Goal: Use online tool/utility: Utilize a website feature to perform a specific function

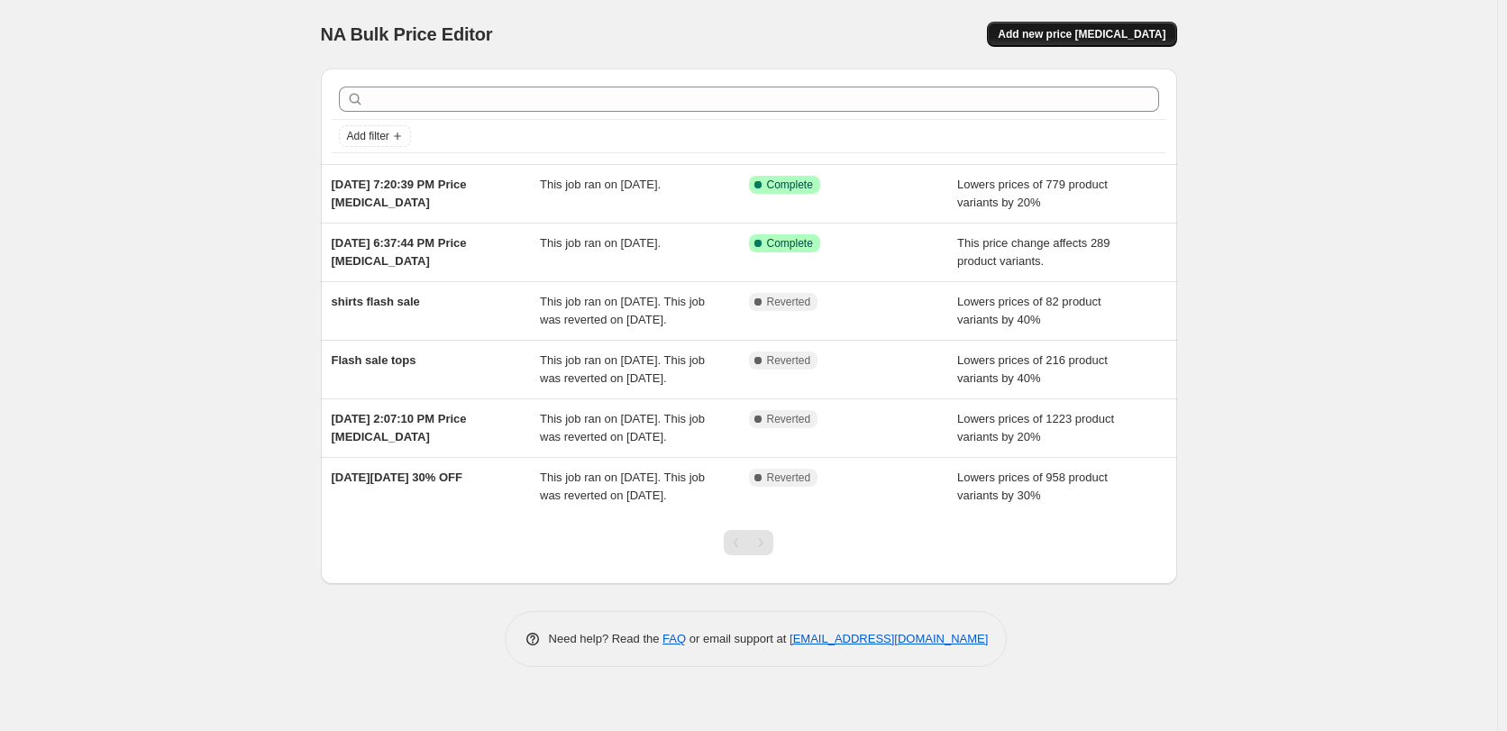
click at [1058, 36] on span "Add new price change job" at bounding box center [1082, 34] width 168 height 14
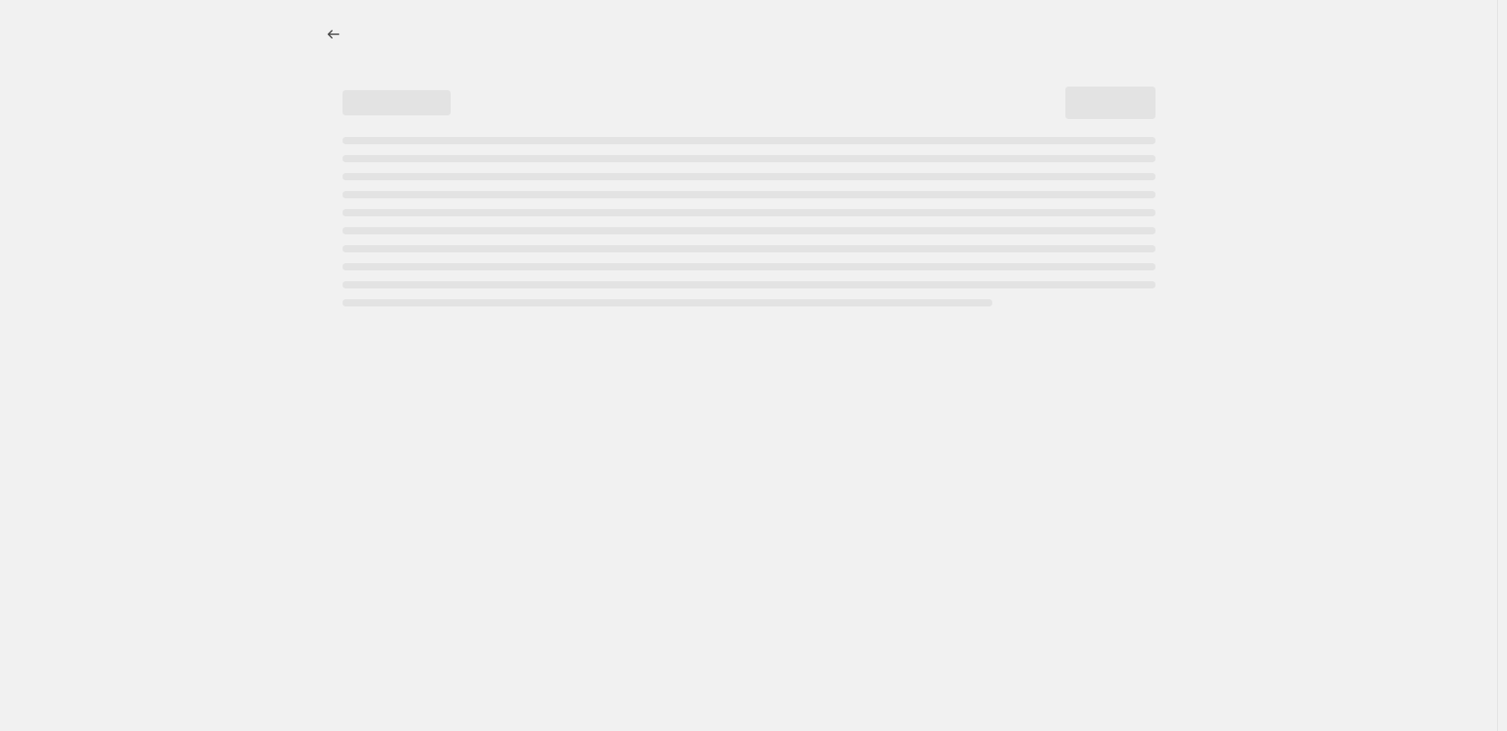
select select "percentage"
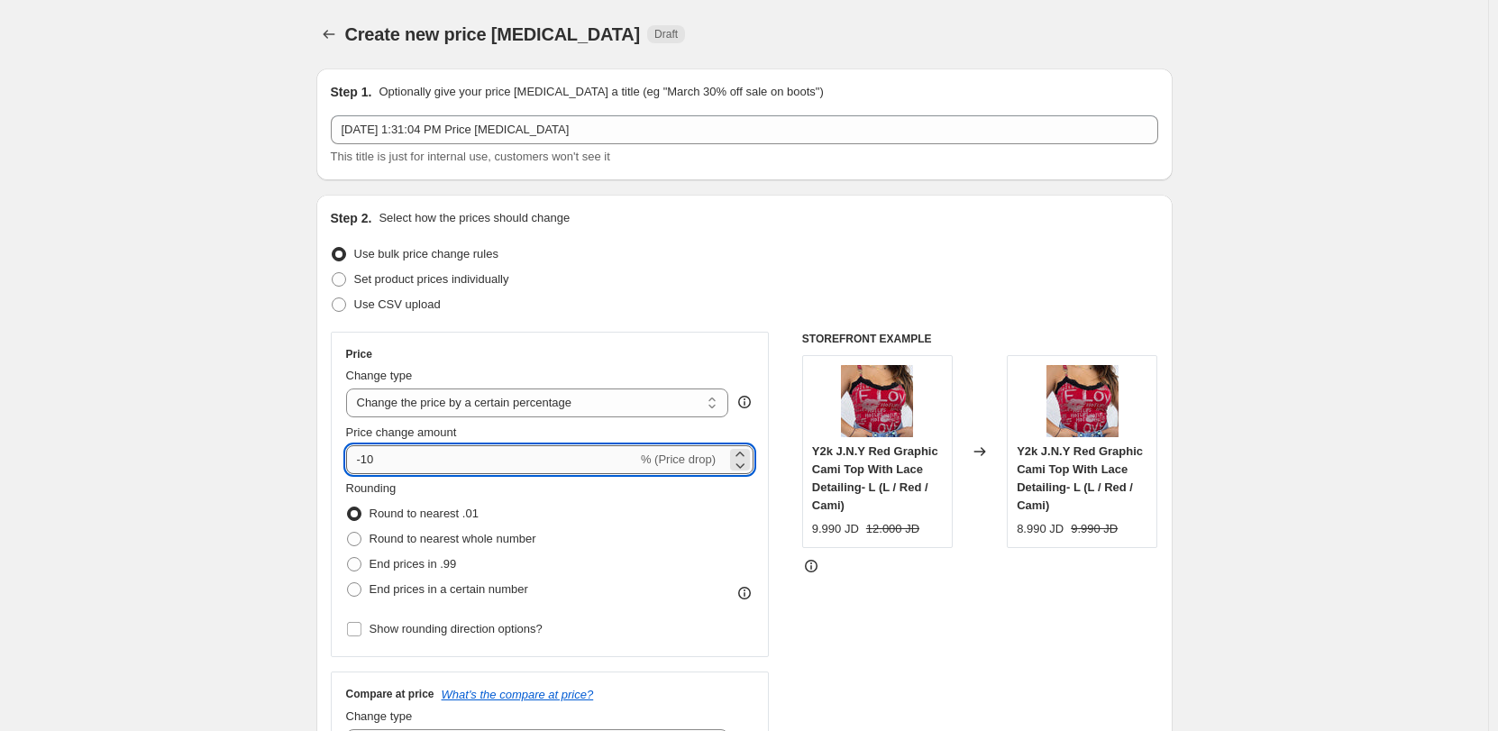
click at [455, 456] on input "-10" at bounding box center [491, 459] width 291 height 29
type input "-1"
type input "-77"
click at [437, 562] on span "End prices in .99" at bounding box center [413, 564] width 87 height 14
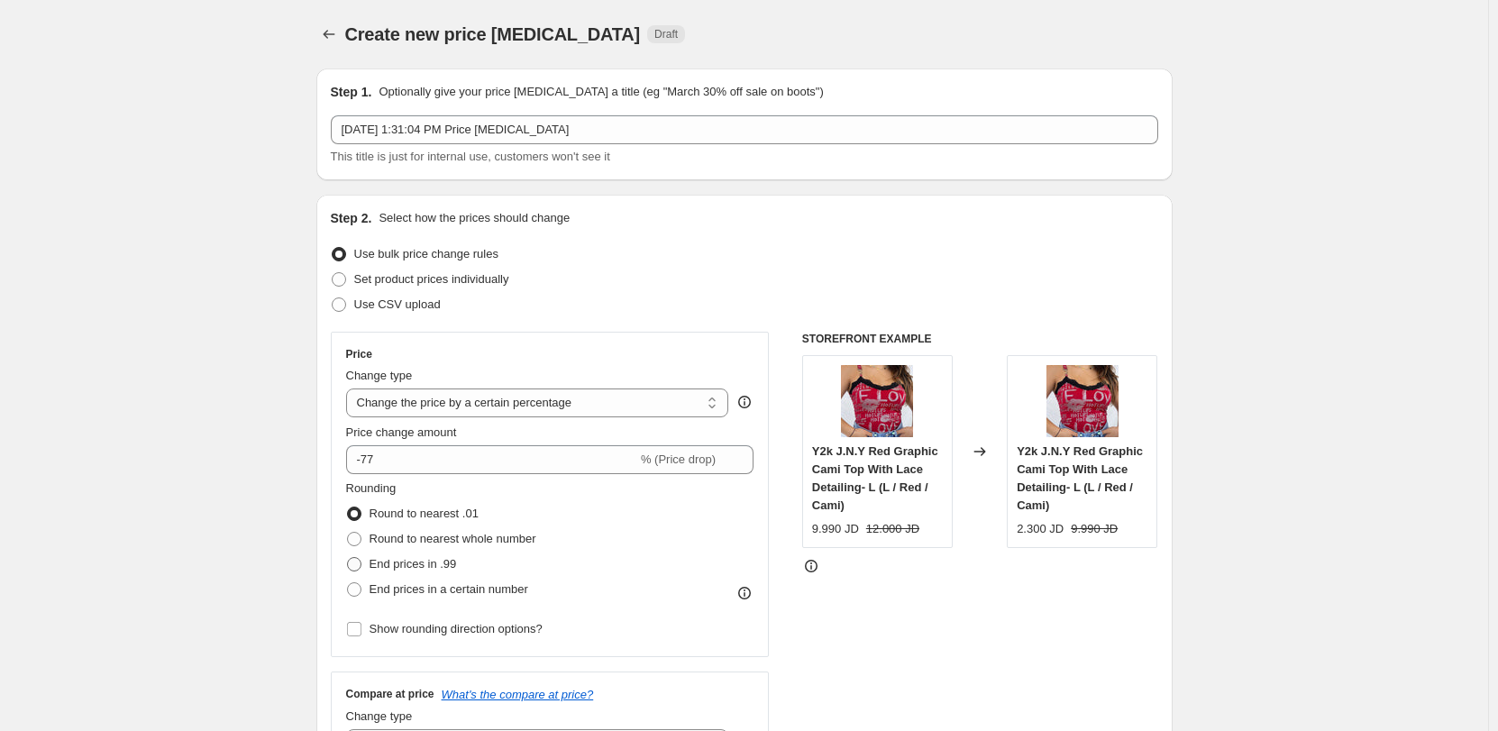
click at [348, 558] on input "End prices in .99" at bounding box center [347, 557] width 1 height 1
radio input "true"
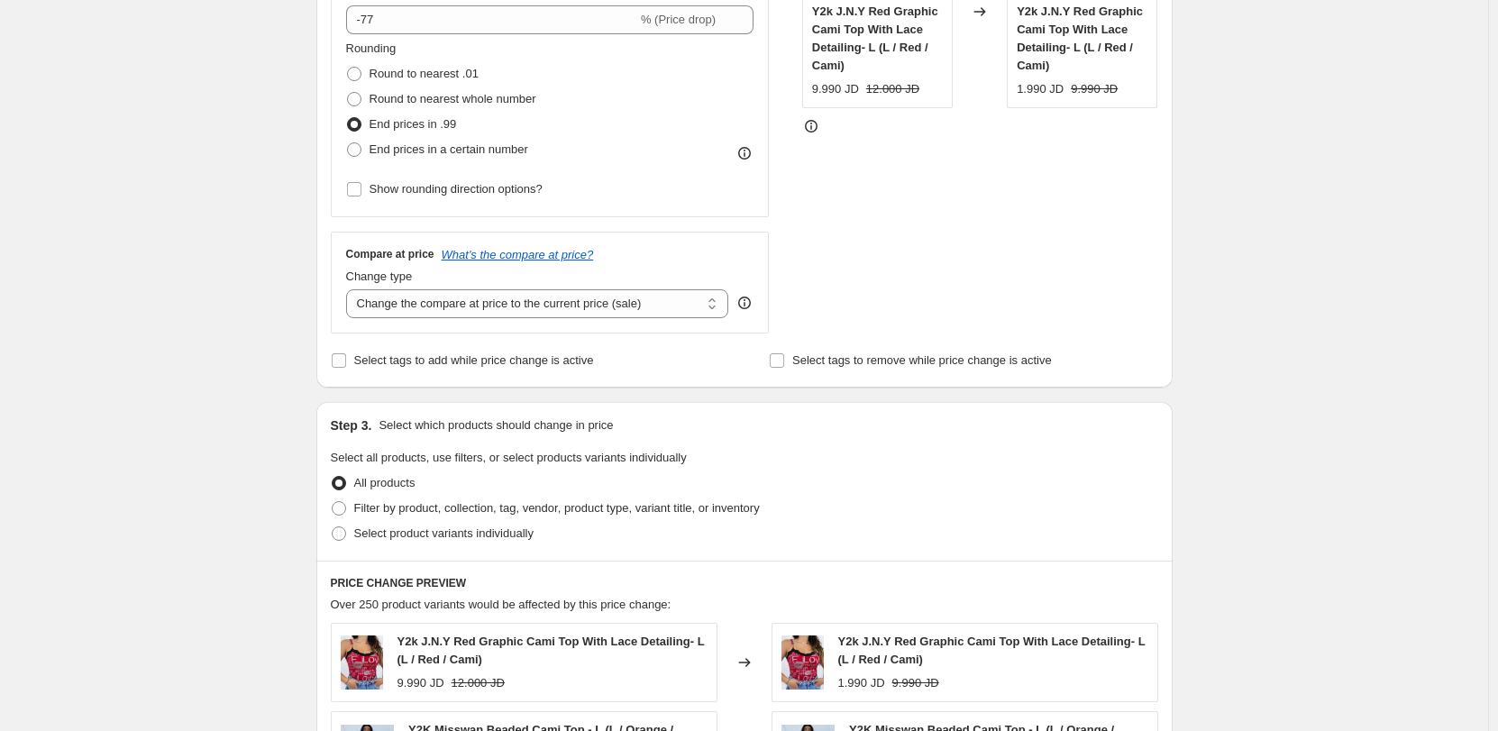
scroll to position [444, 0]
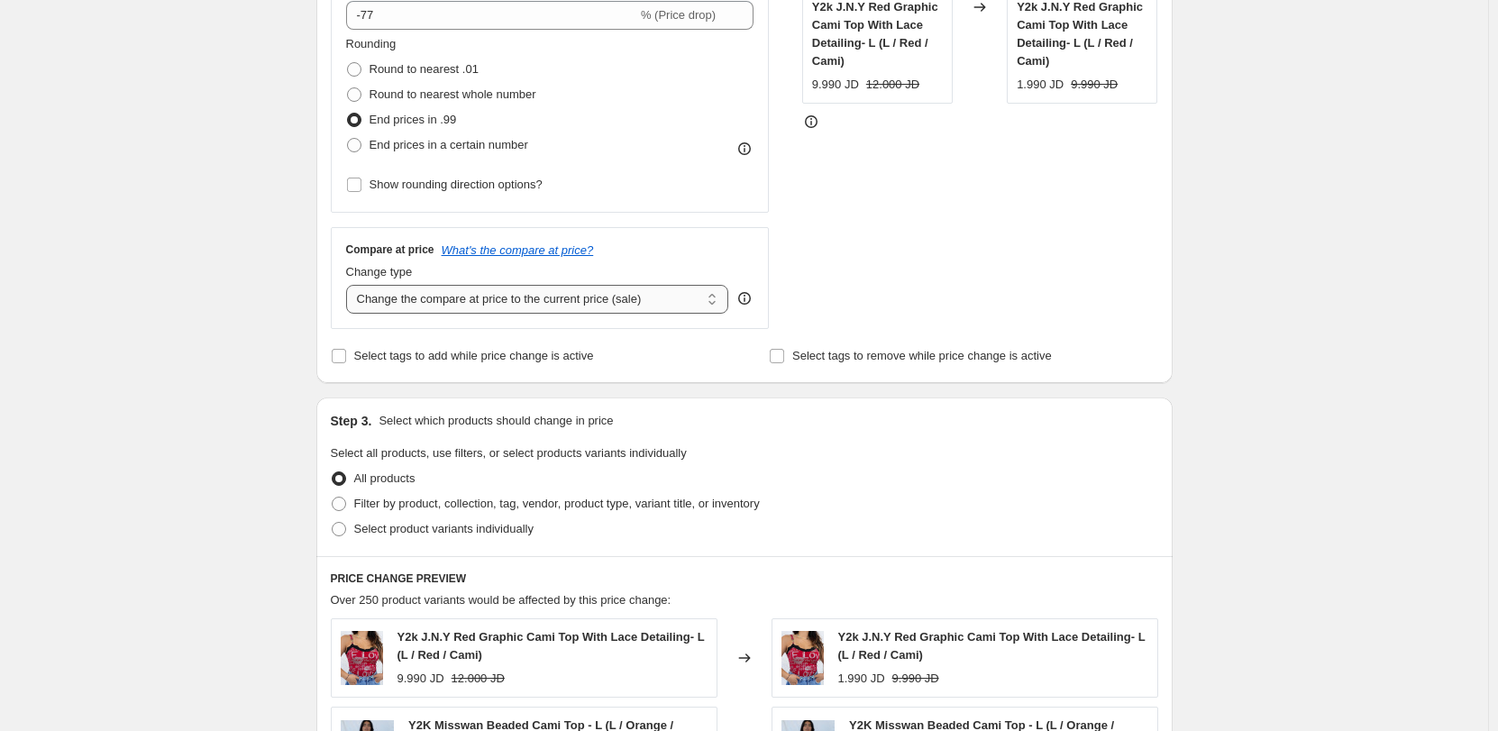
click at [453, 301] on select "Change the compare at price to the current price (sale) Change the compare at p…" at bounding box center [537, 299] width 383 height 29
select select "no_change"
click at [350, 285] on select "Change the compare at price to the current price (sale) Change the compare at p…" at bounding box center [537, 299] width 383 height 29
click at [478, 505] on span "Filter by product, collection, tag, vendor, product type, variant title, or inv…" at bounding box center [557, 504] width 406 height 14
click at [333, 498] on input "Filter by product, collection, tag, vendor, product type, variant title, or inv…" at bounding box center [332, 497] width 1 height 1
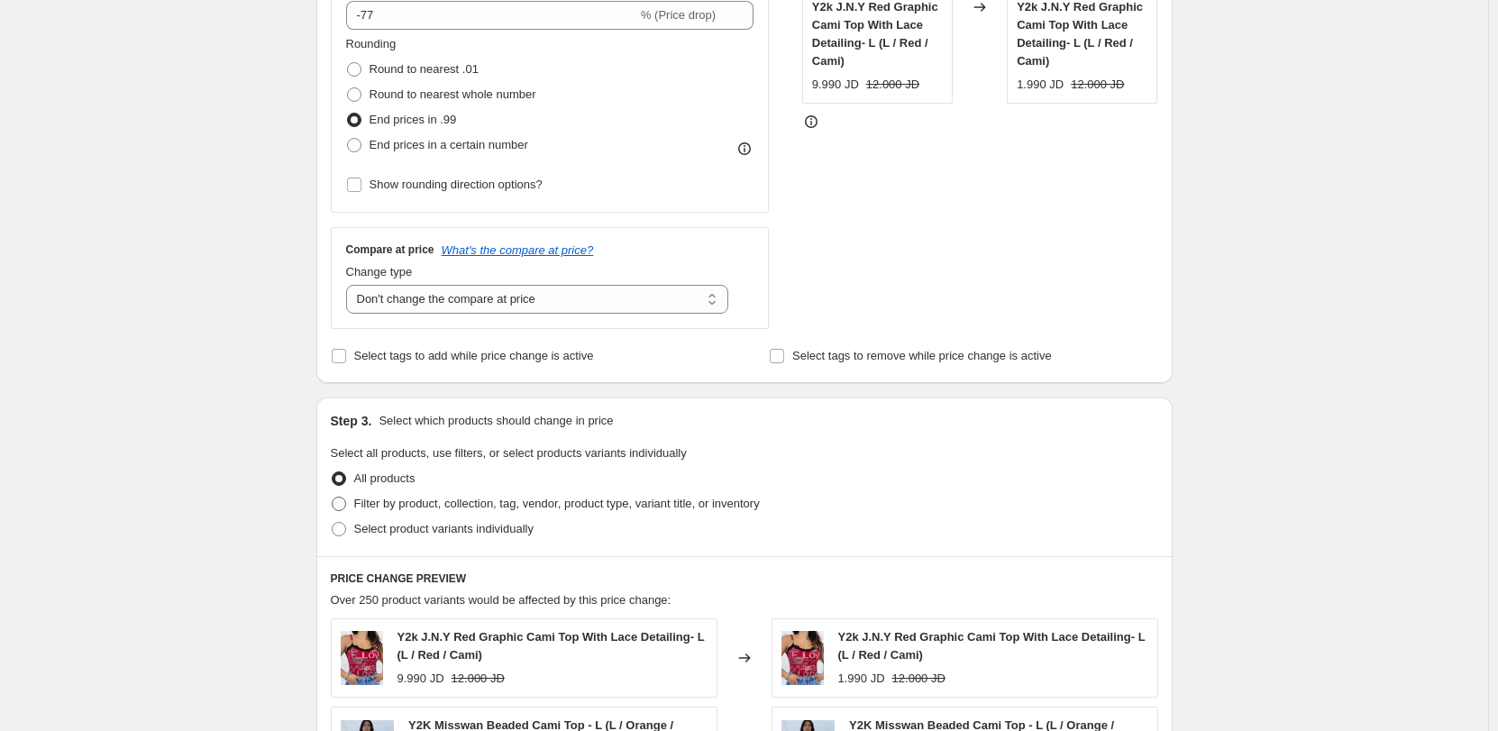
radio input "true"
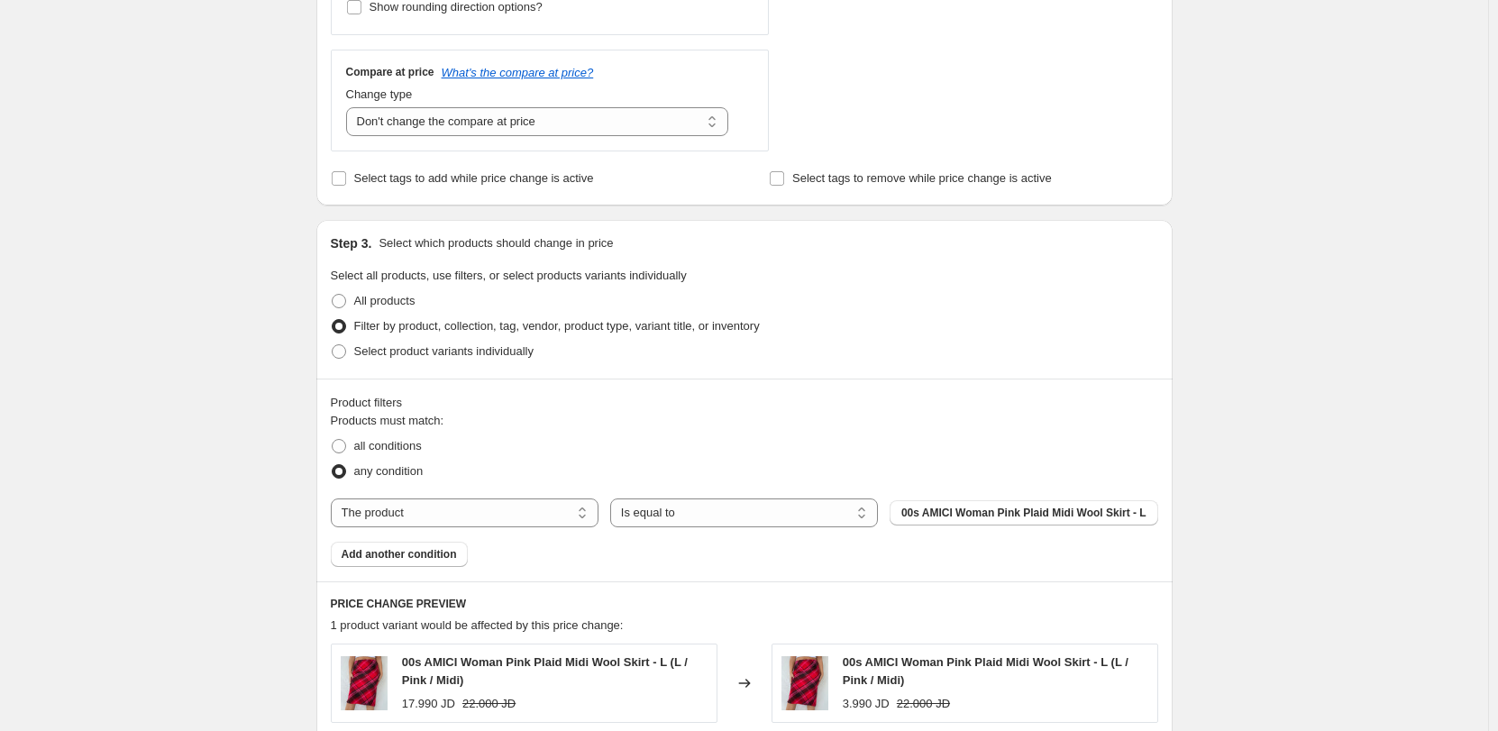
scroll to position [623, 0]
click at [499, 517] on select "The product The product's collection The product's tag The product's vendor The…" at bounding box center [465, 512] width 268 height 29
select select "tag"
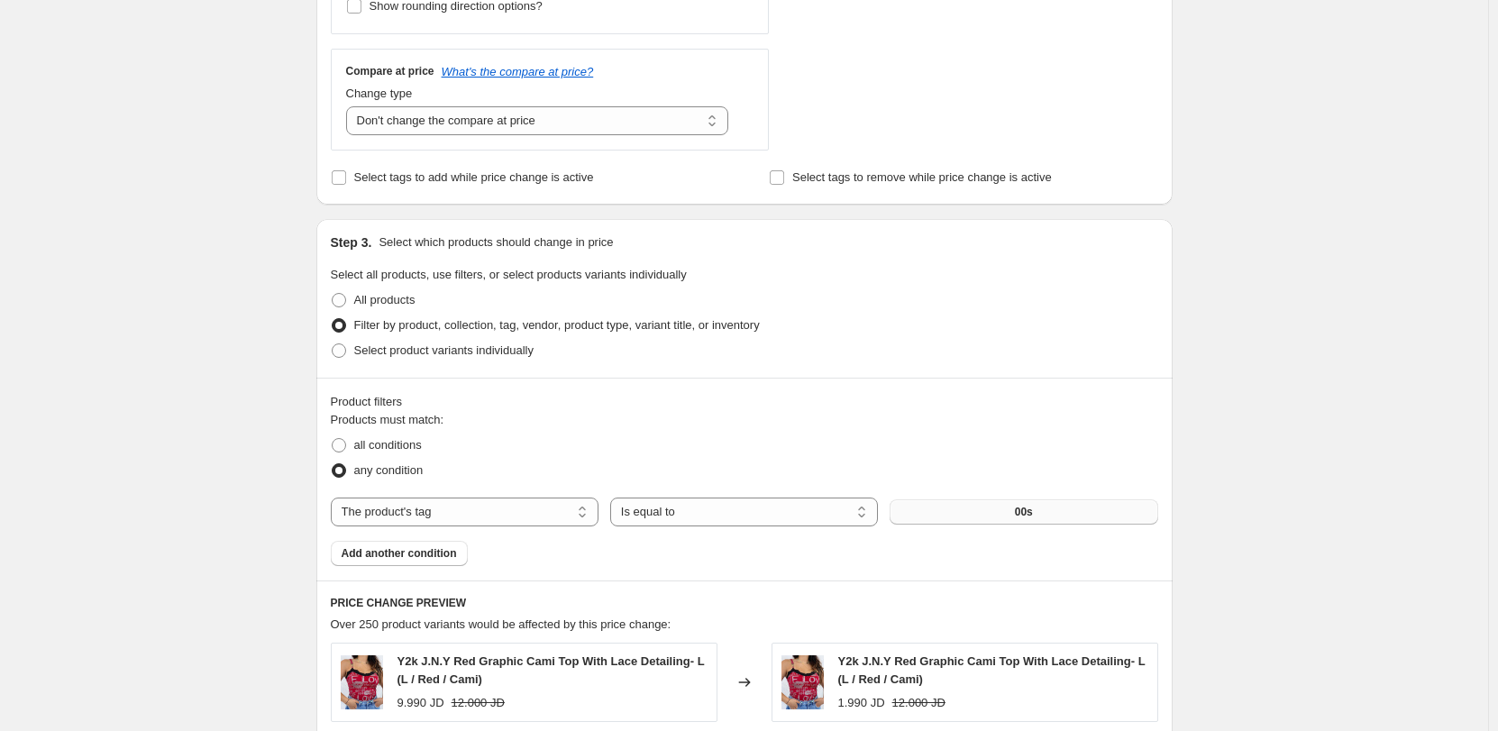
click at [950, 499] on div "The product The product's collection The product's tag The product's vendor The…" at bounding box center [745, 512] width 828 height 29
click at [956, 508] on button "00s" at bounding box center [1024, 511] width 268 height 25
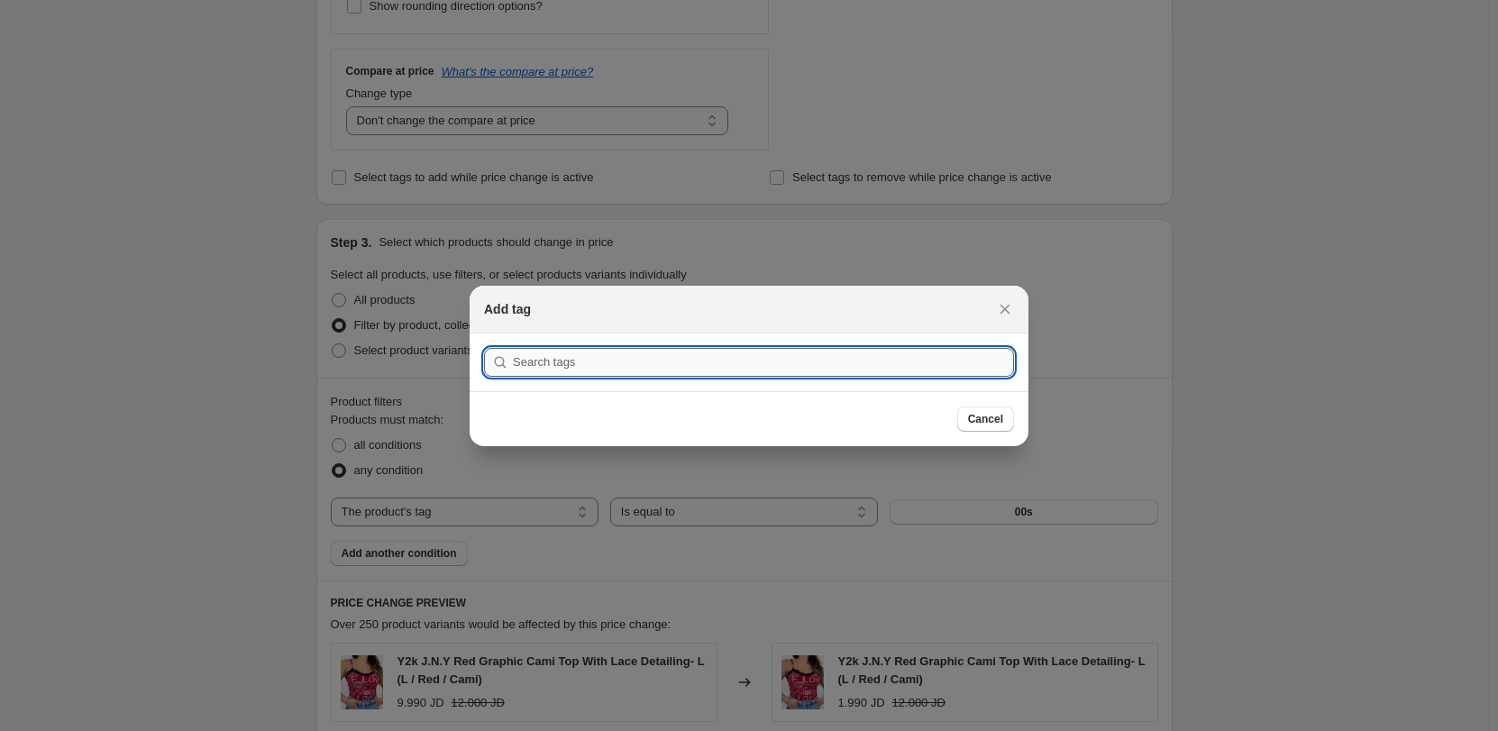
click at [730, 367] on input ":r2f:" at bounding box center [763, 362] width 501 height 29
click at [761, 339] on section "Submit" at bounding box center [749, 363] width 559 height 58
click at [761, 362] on input ":r2f:" at bounding box center [763, 362] width 501 height 29
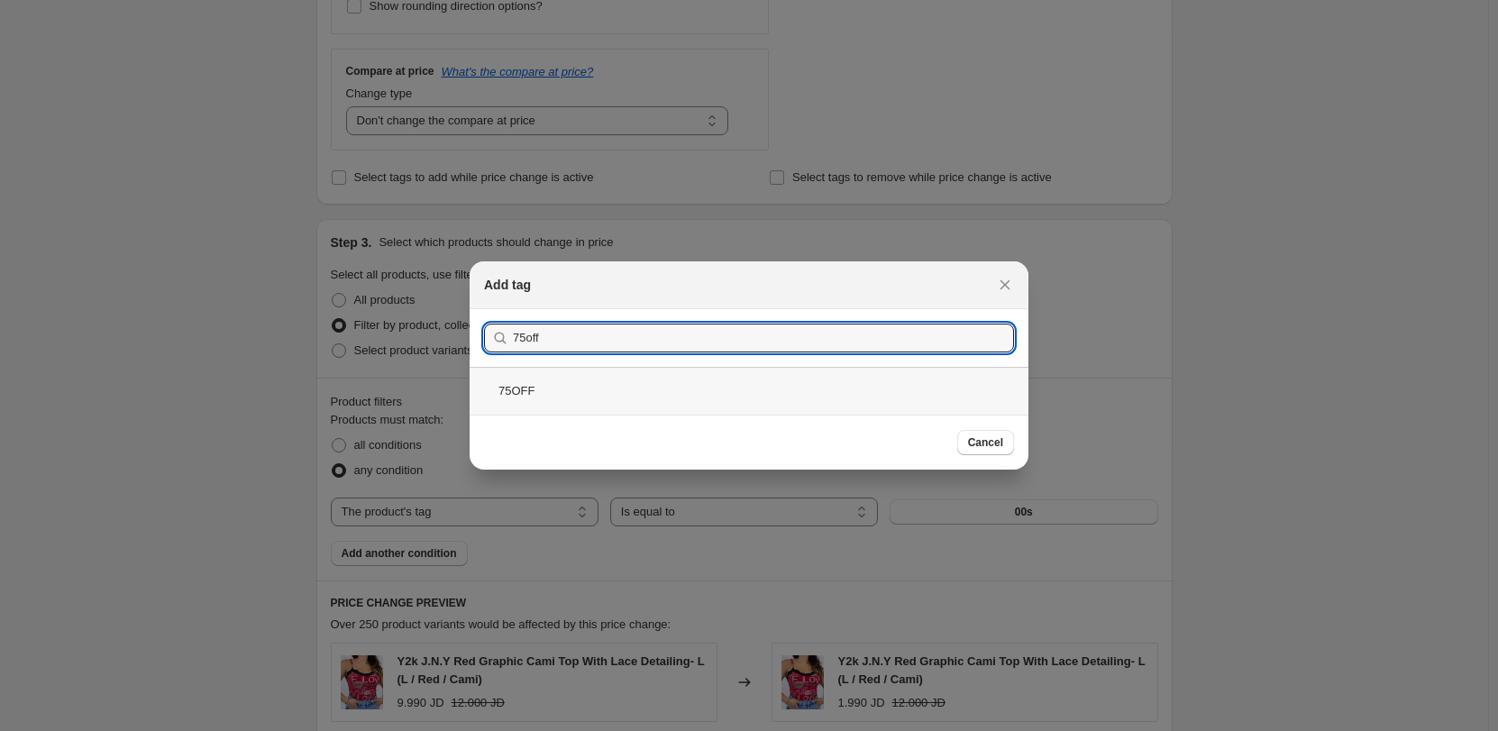
type input "75off"
click at [664, 377] on div "75OFF" at bounding box center [749, 391] width 559 height 48
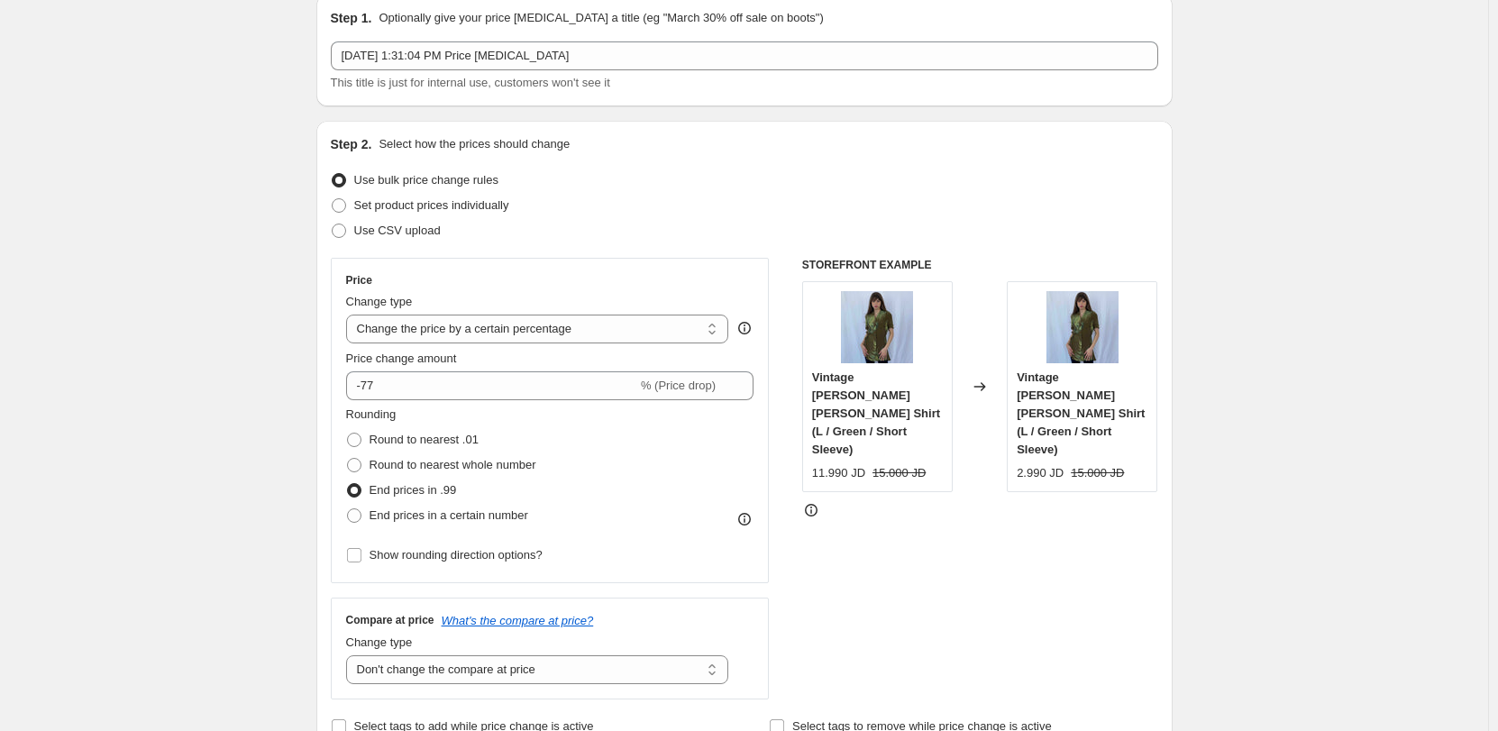
scroll to position [67, 0]
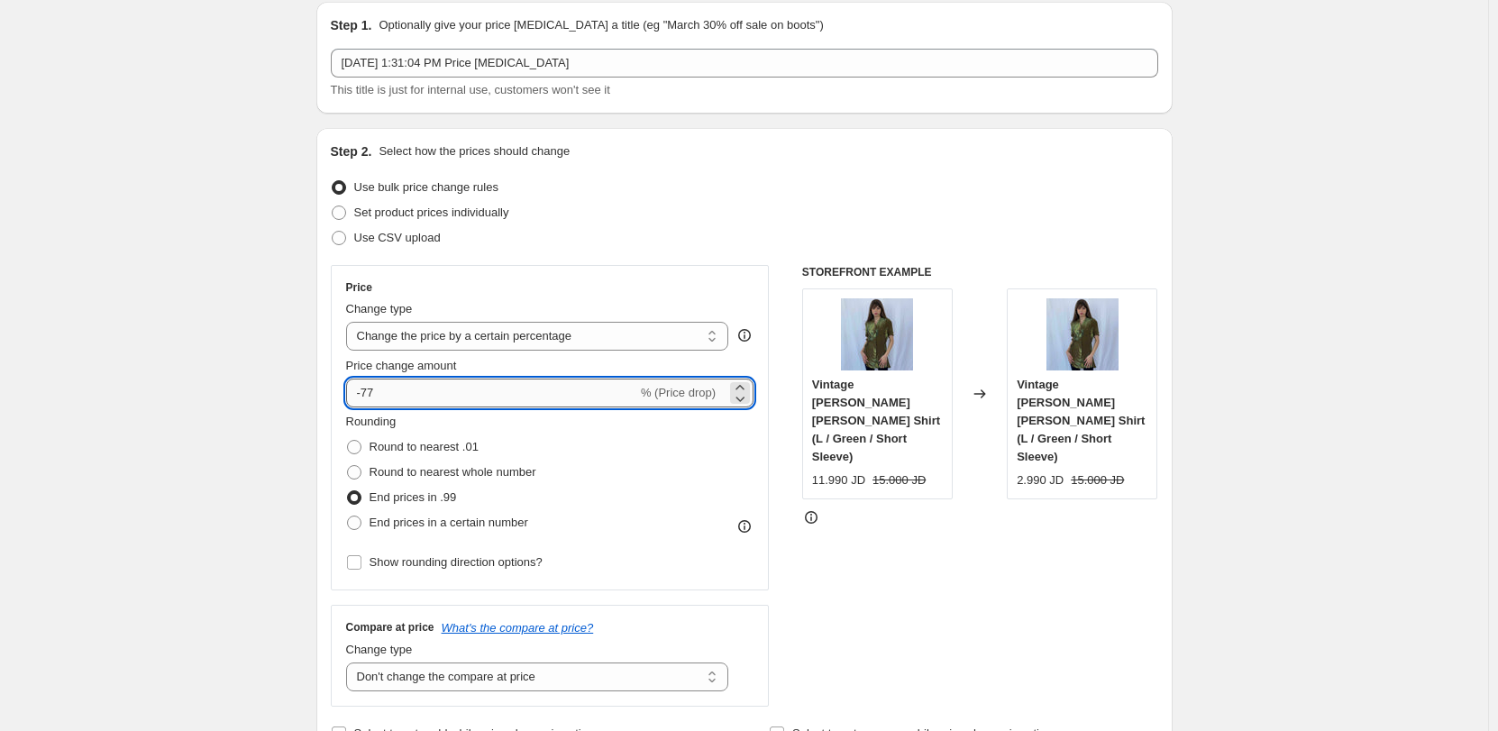
click at [502, 388] on input "-77" at bounding box center [491, 393] width 291 height 29
drag, startPoint x: 498, startPoint y: 389, endPoint x: 340, endPoint y: 371, distance: 158.8
click at [340, 371] on div "Price Change type Change the price to a certain amount Change the price by a ce…" at bounding box center [550, 427] width 439 height 325
type input "-55"
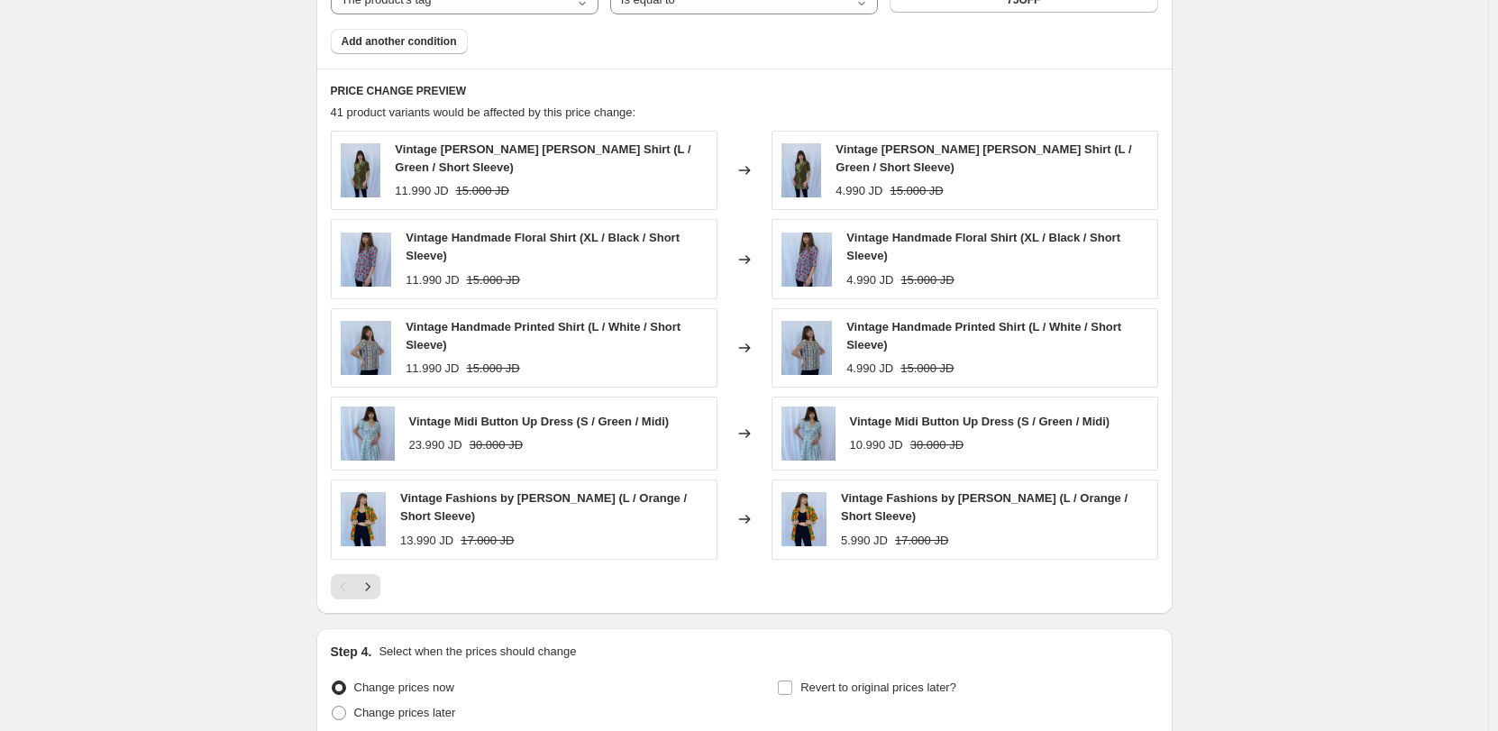
scroll to position [1298, 0]
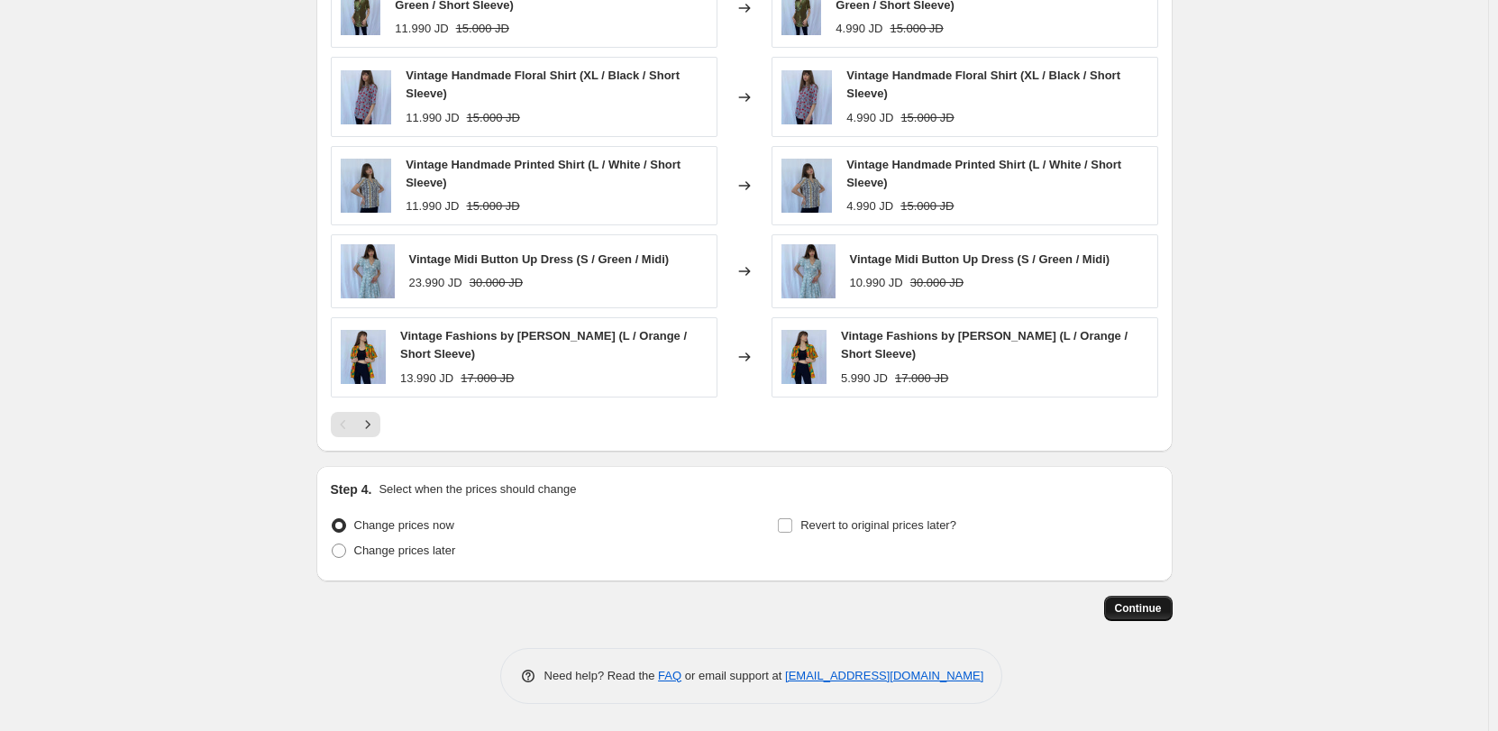
click at [1145, 600] on button "Continue" at bounding box center [1138, 608] width 69 height 25
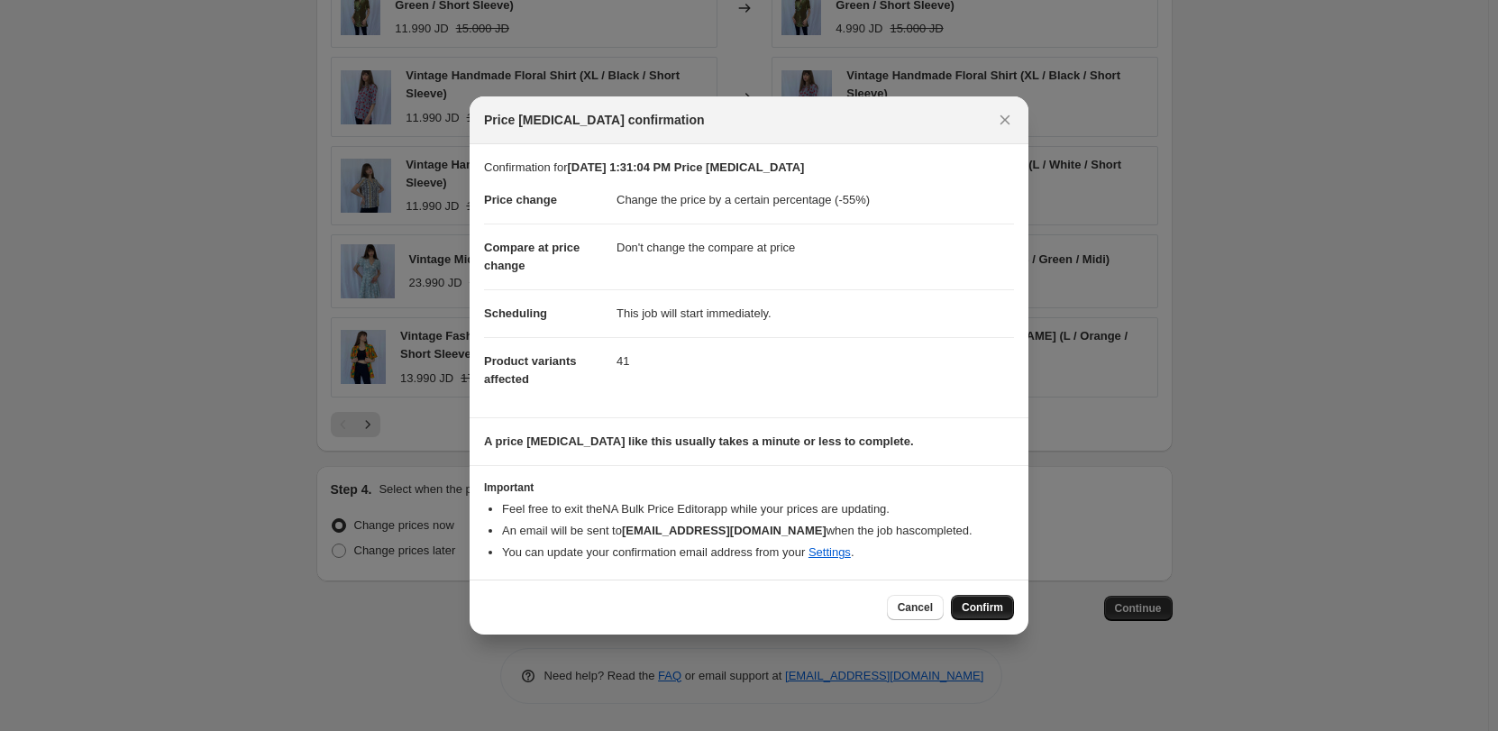
click at [999, 602] on span "Confirm" at bounding box center [982, 607] width 41 height 14
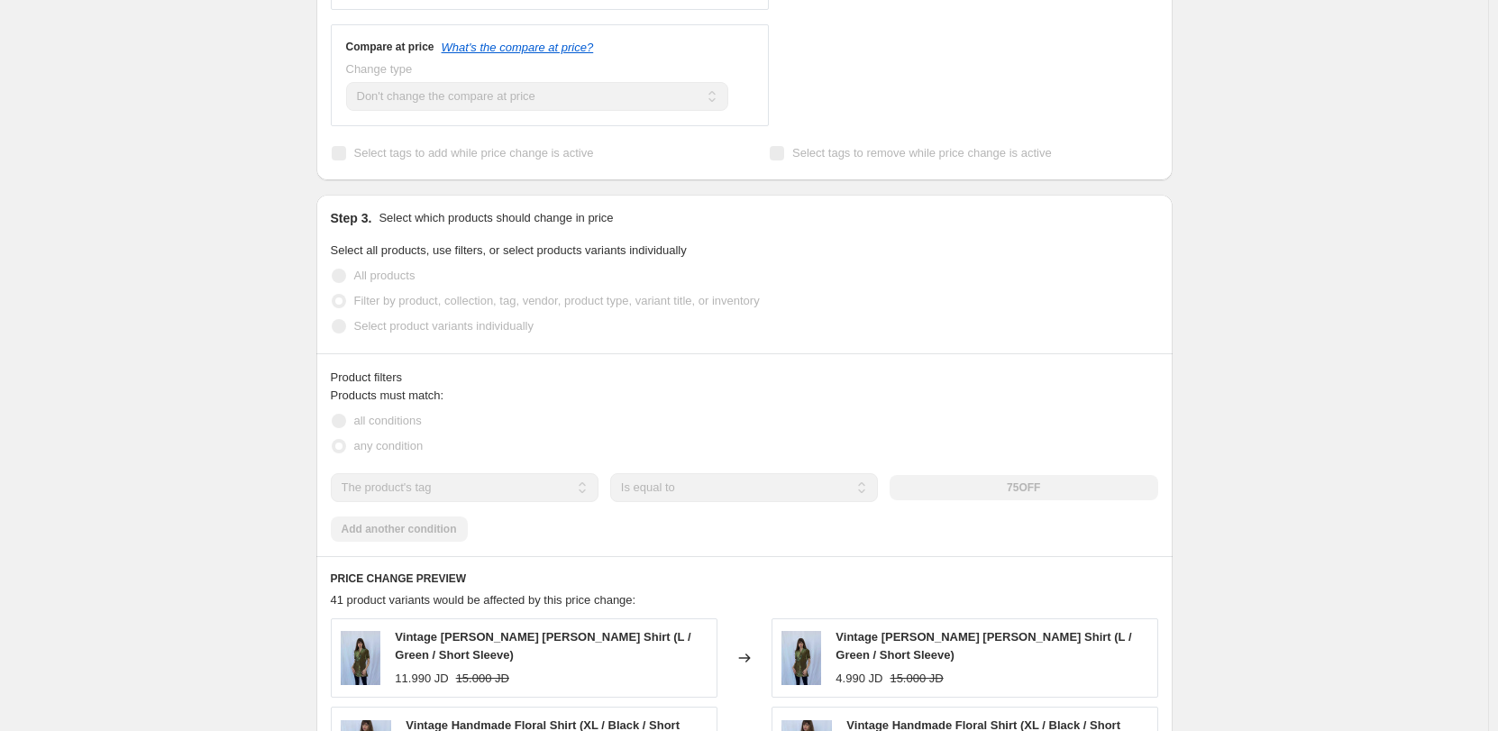
scroll to position [824, 0]
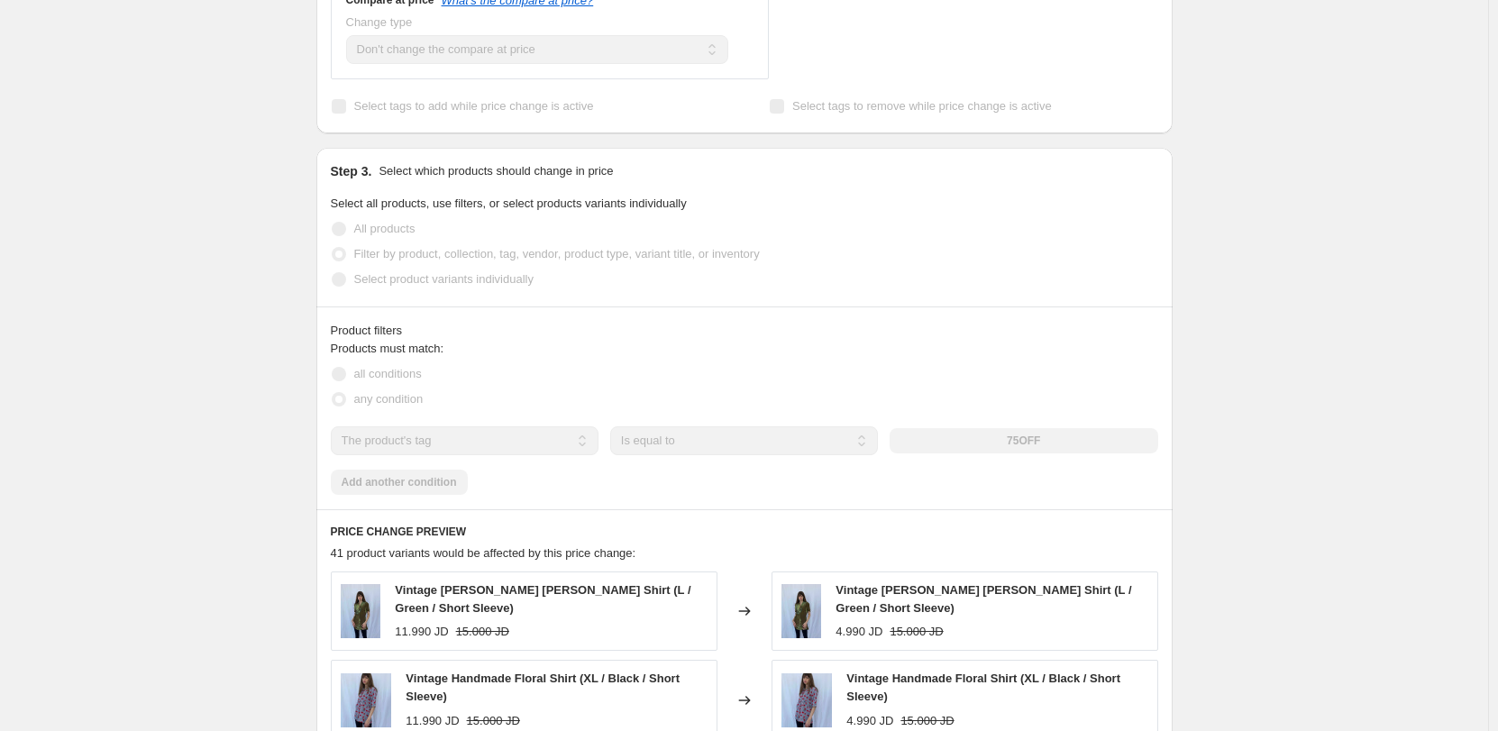
select select "percentage"
select select "no_change"
select select "tag"
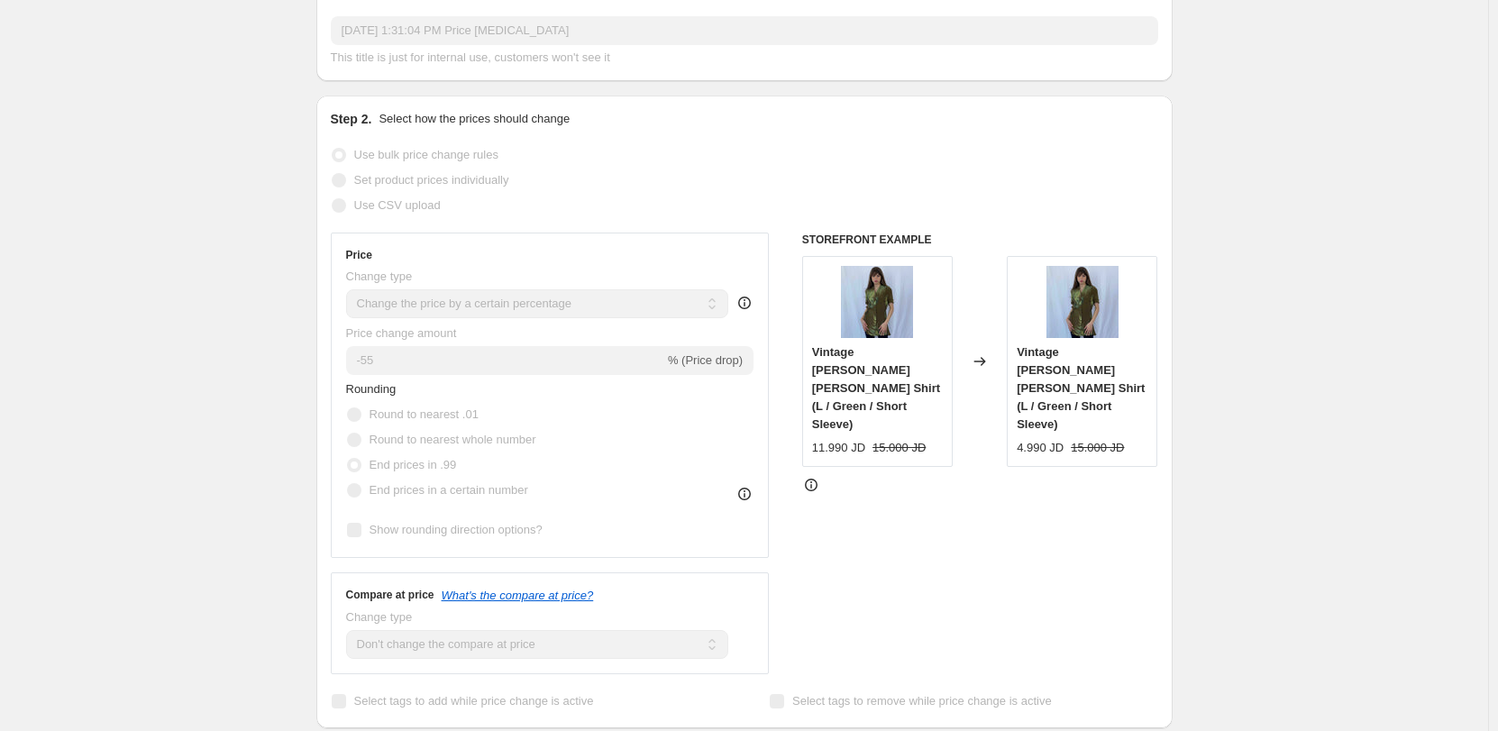
scroll to position [0, 0]
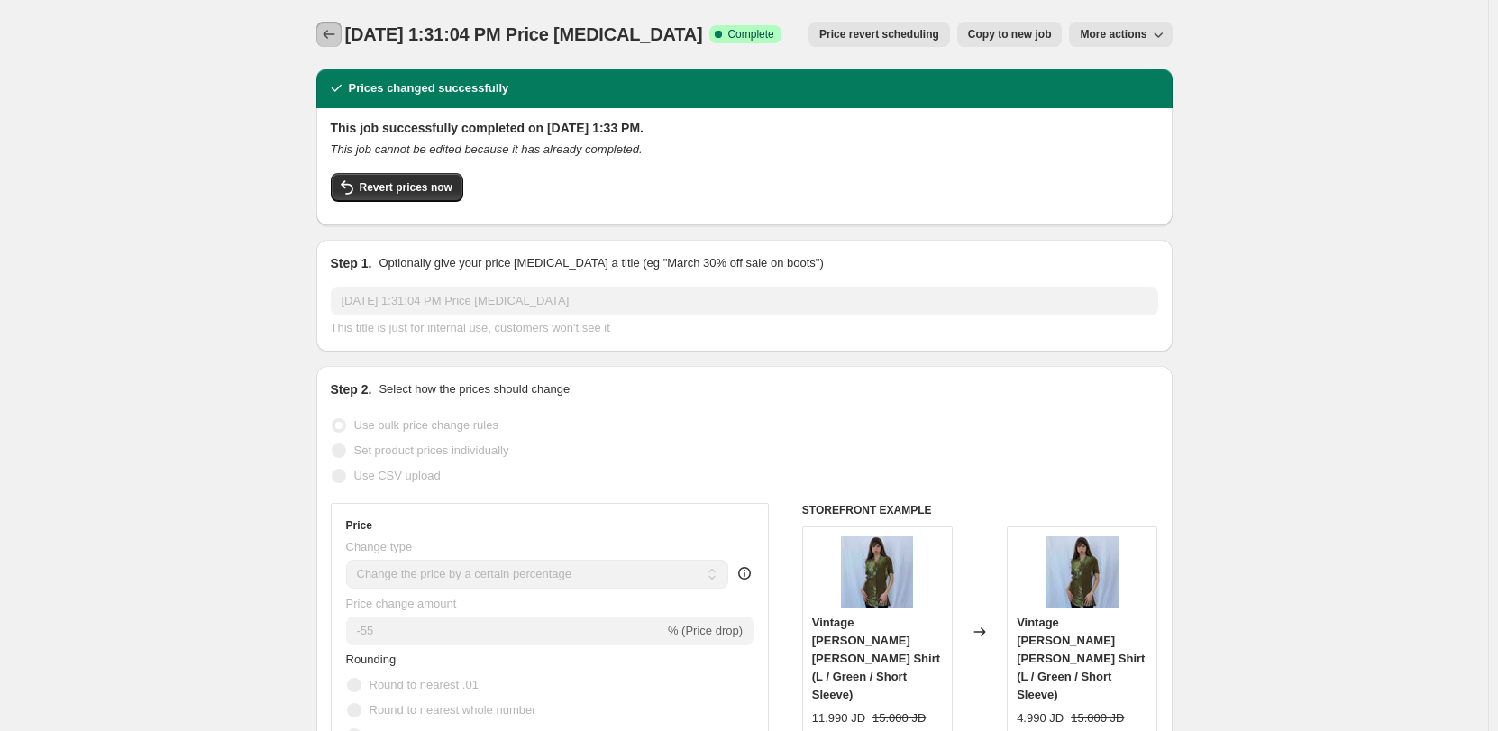
click at [336, 39] on icon "Price change jobs" at bounding box center [329, 34] width 18 height 18
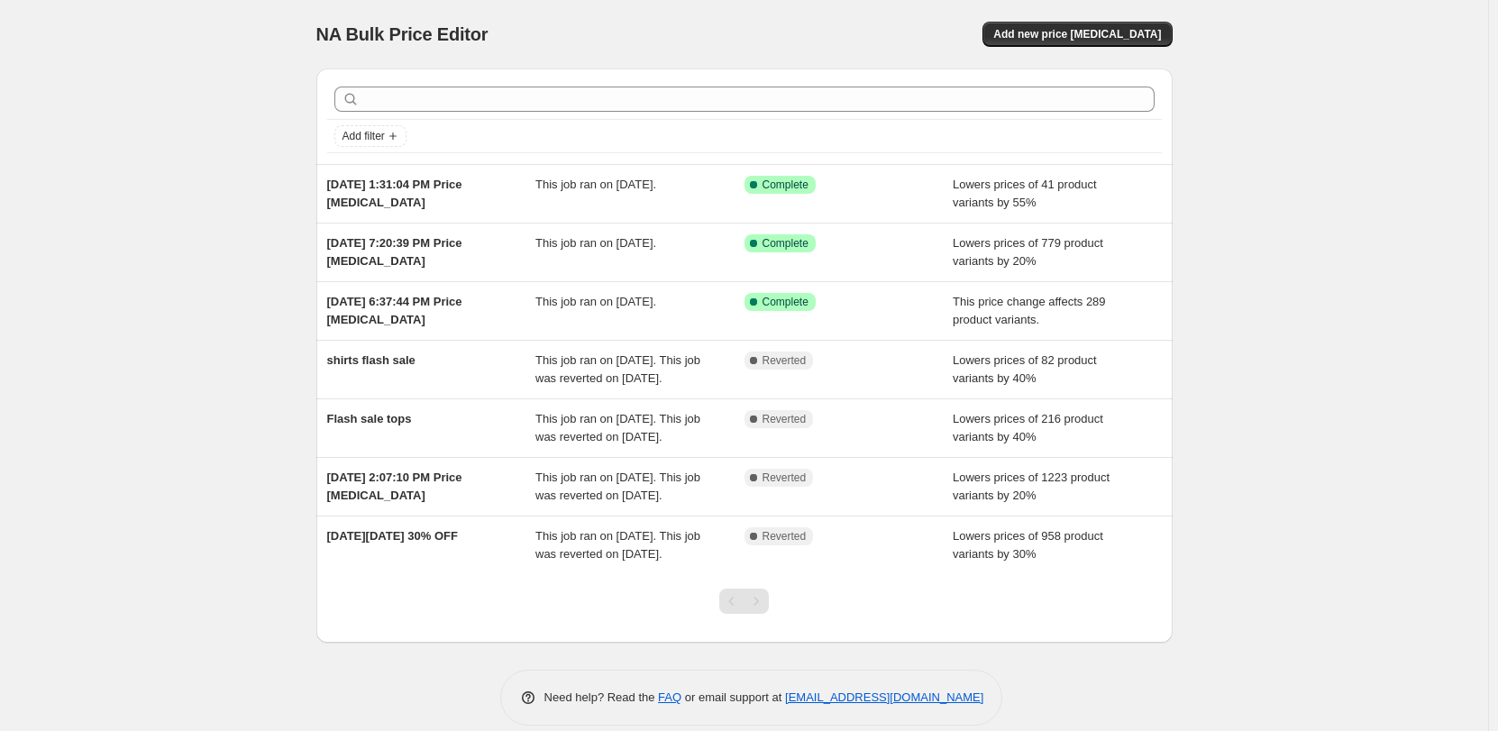
click at [1098, 17] on div "NA Bulk Price Editor. This page is ready NA Bulk Price Editor Add new price cha…" at bounding box center [744, 34] width 856 height 69
click at [1103, 29] on span "Add new price change job" at bounding box center [1077, 34] width 168 height 14
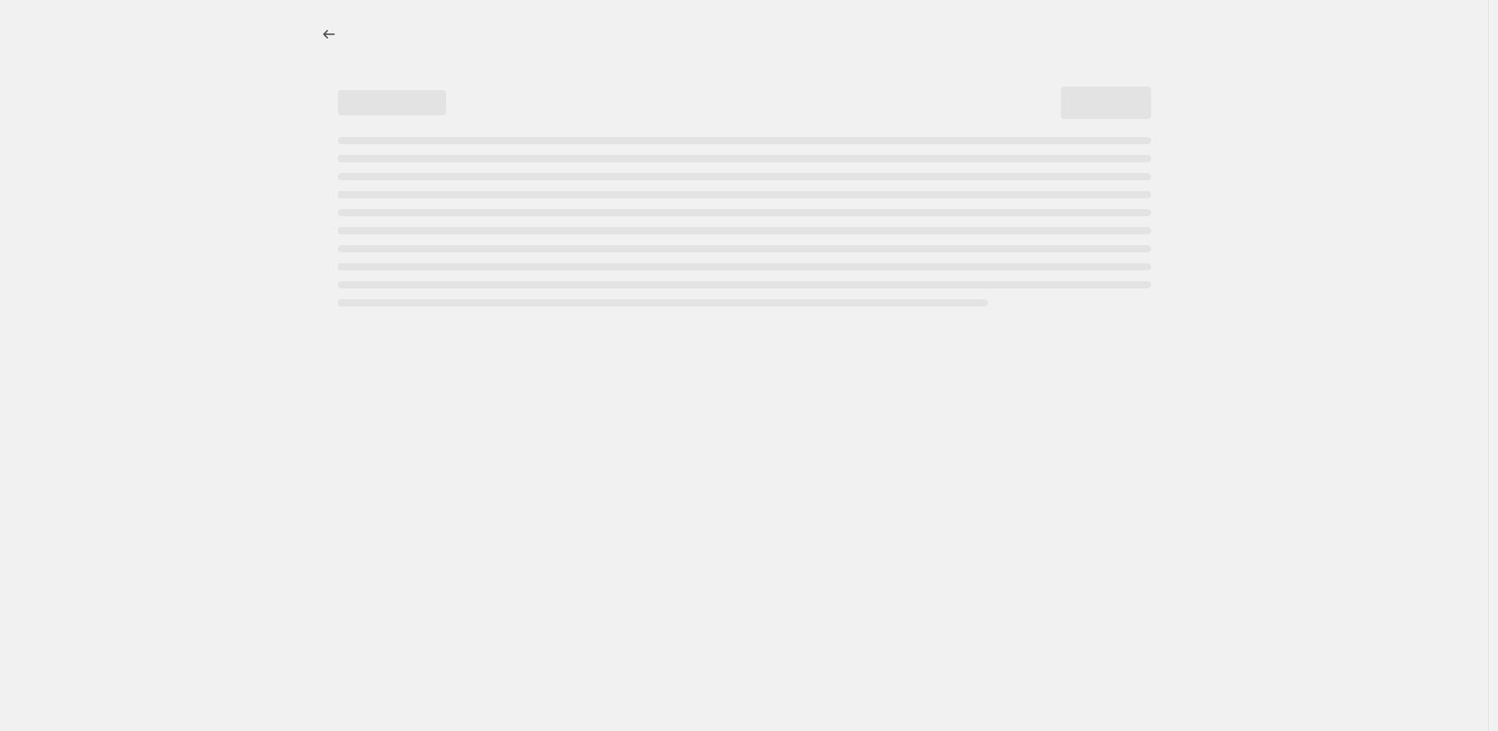
select select "percentage"
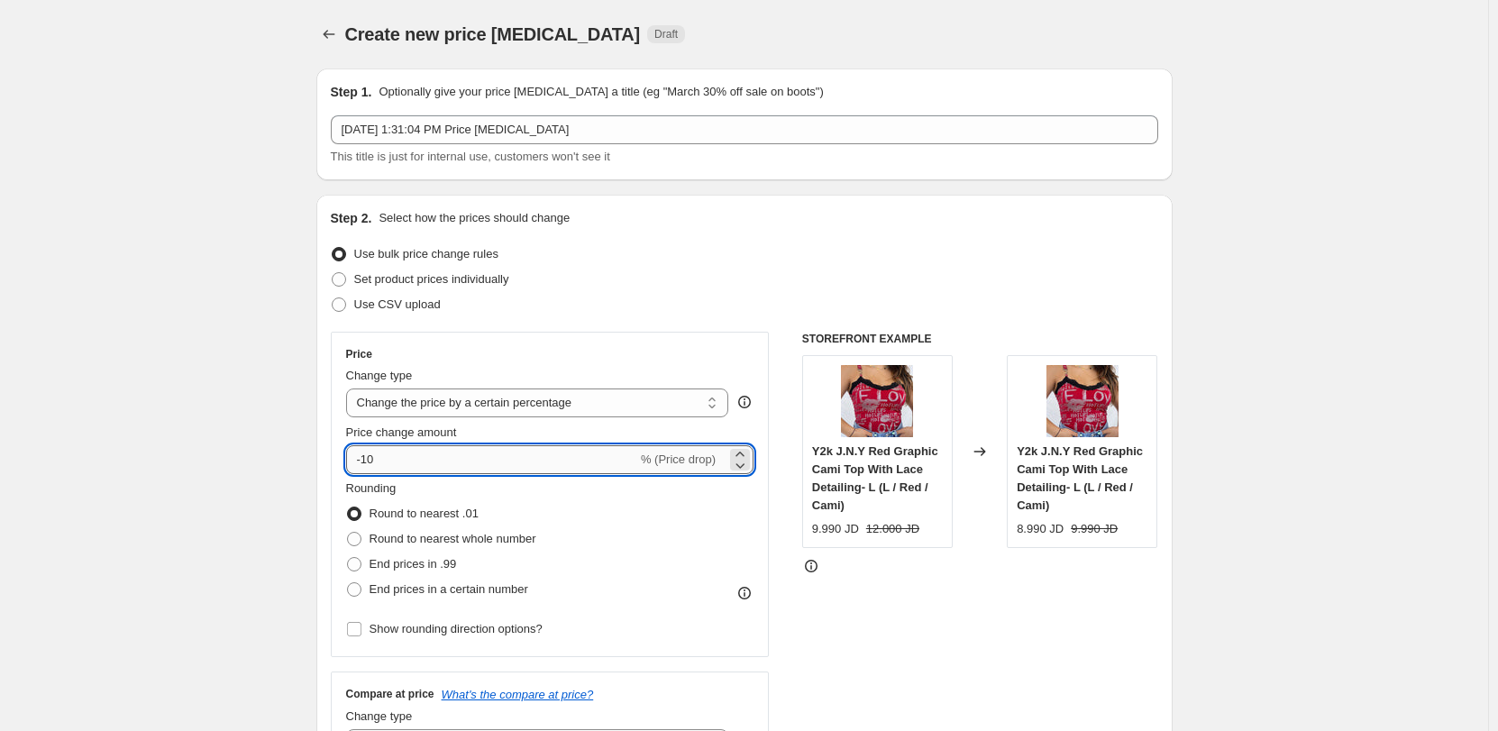
click at [576, 459] on input "-10" at bounding box center [491, 459] width 291 height 29
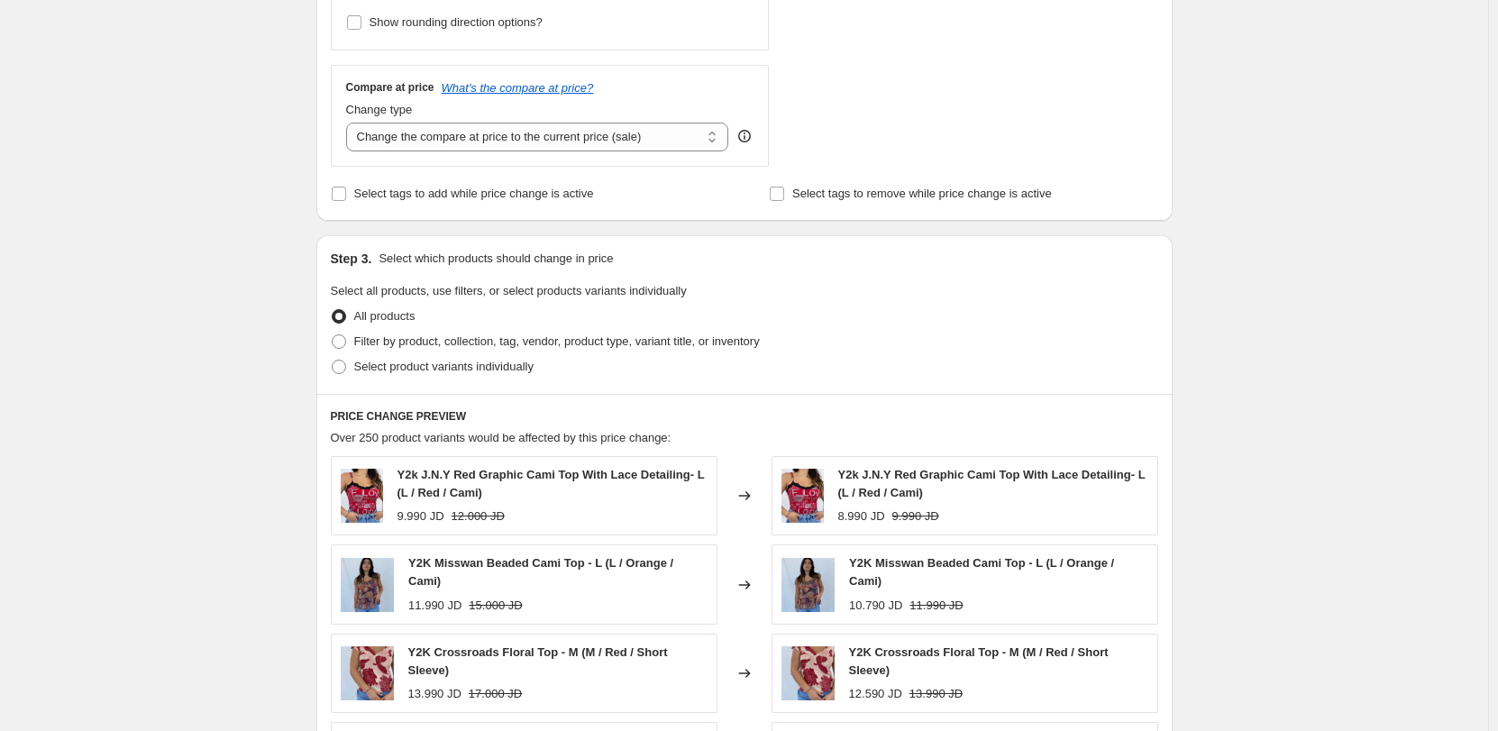
scroll to position [608, 0]
type input "-15"
click at [494, 142] on select "Change the compare at price to the current price (sale) Change the compare at p…" at bounding box center [537, 136] width 383 height 29
select select "no_change"
click at [350, 122] on select "Change the compare at price to the current price (sale) Change the compare at p…" at bounding box center [537, 136] width 383 height 29
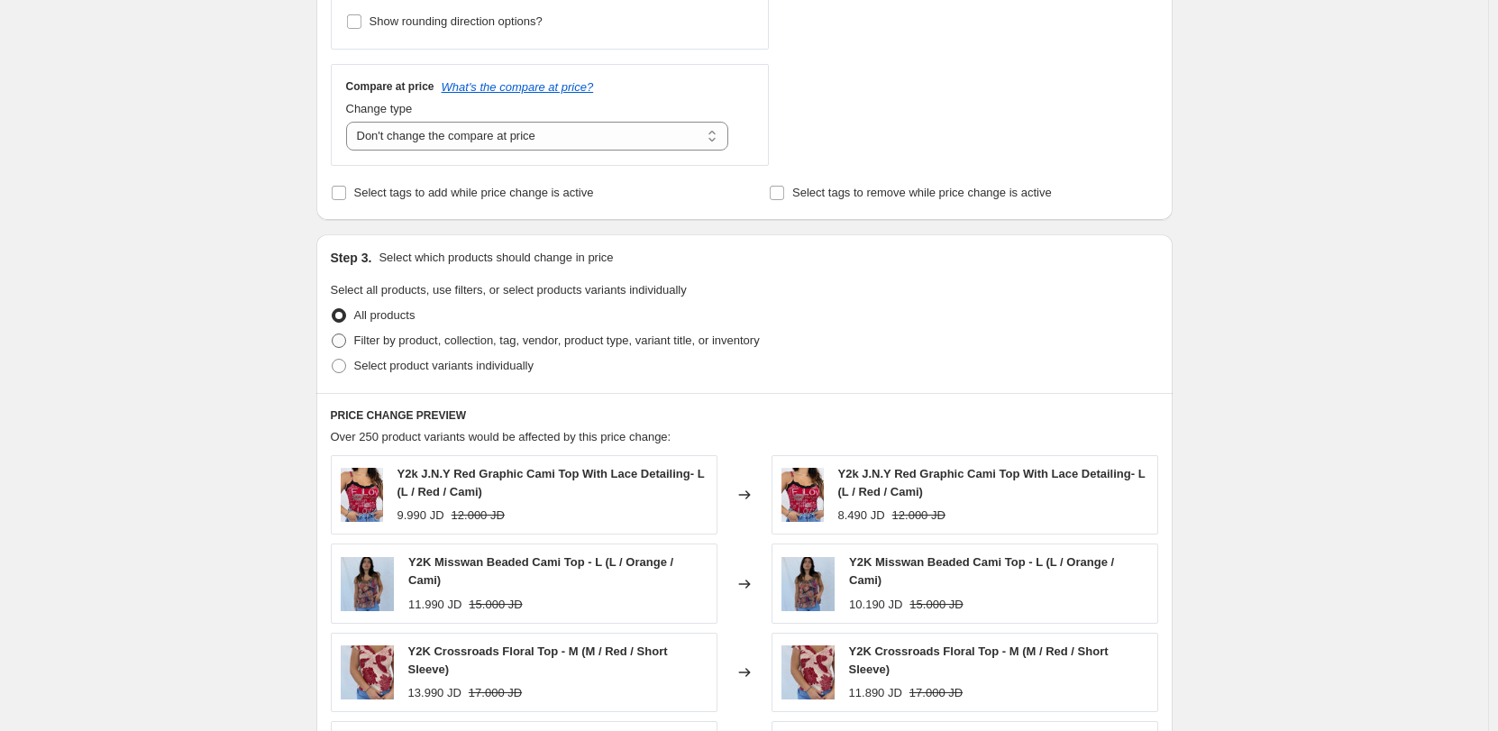
click at [456, 341] on span "Filter by product, collection, tag, vendor, product type, variant title, or inv…" at bounding box center [557, 341] width 406 height 14
click at [333, 334] on input "Filter by product, collection, tag, vendor, product type, variant title, or inv…" at bounding box center [332, 334] width 1 height 1
radio input "true"
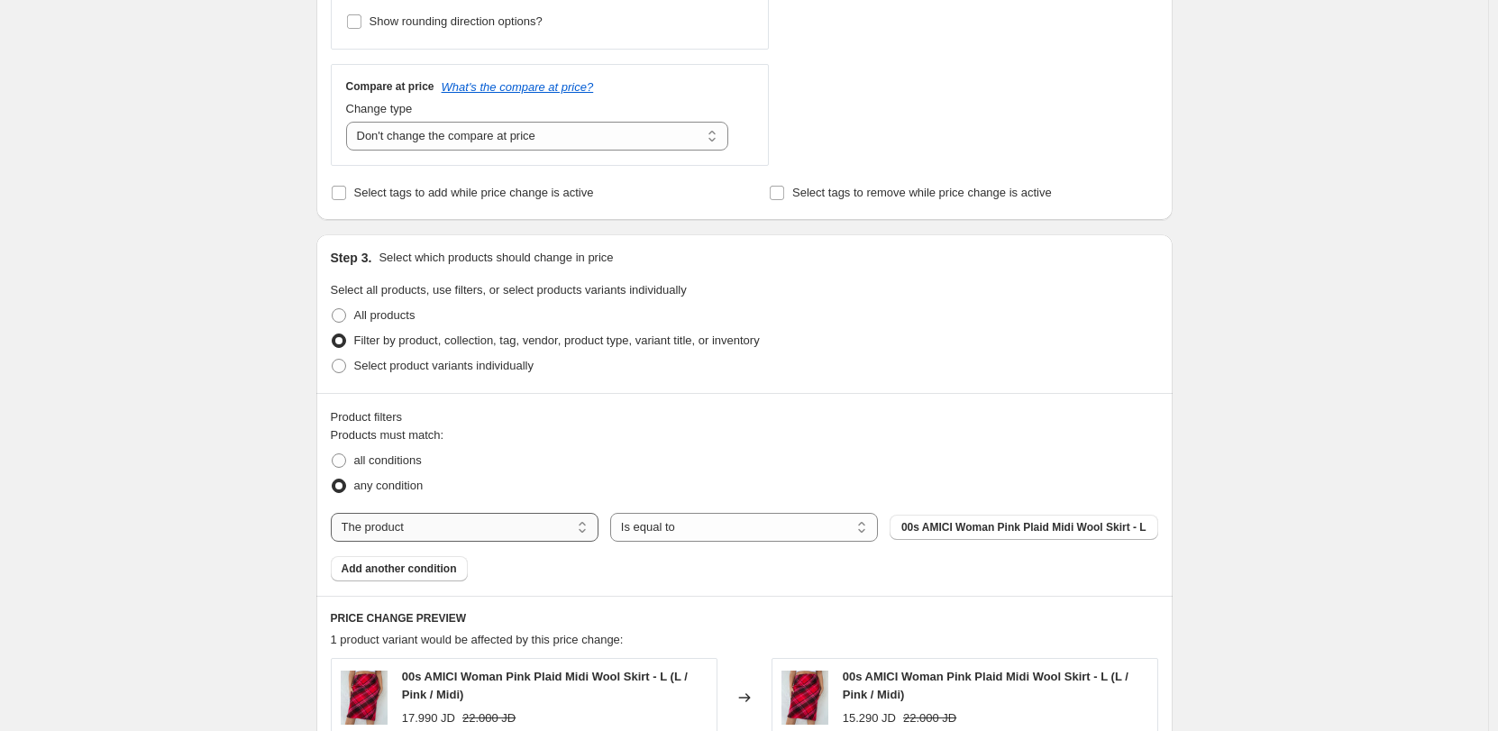
click at [478, 533] on select "The product The product's collection The product's tag The product's vendor The…" at bounding box center [465, 527] width 268 height 29
select select "tag"
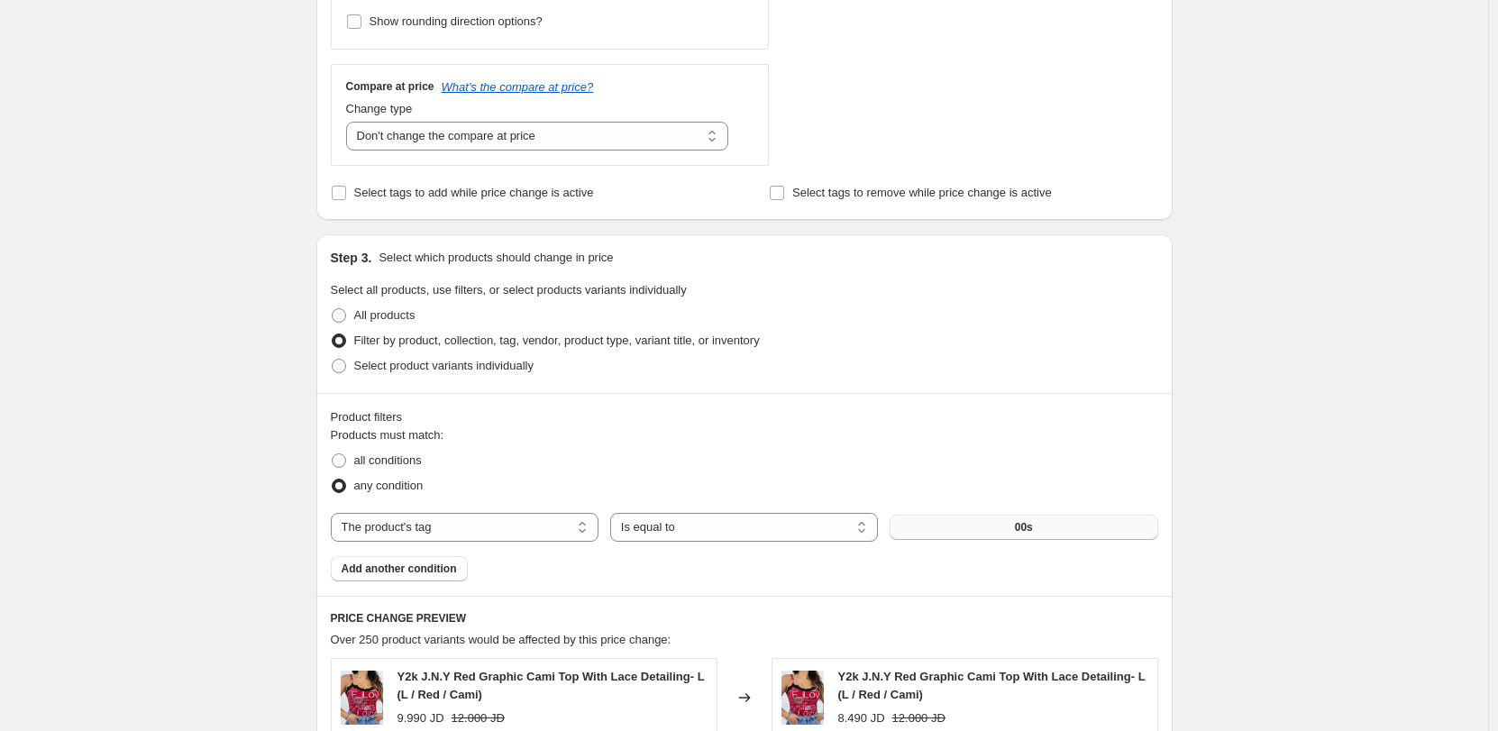
click at [988, 524] on button "00s" at bounding box center [1024, 527] width 268 height 25
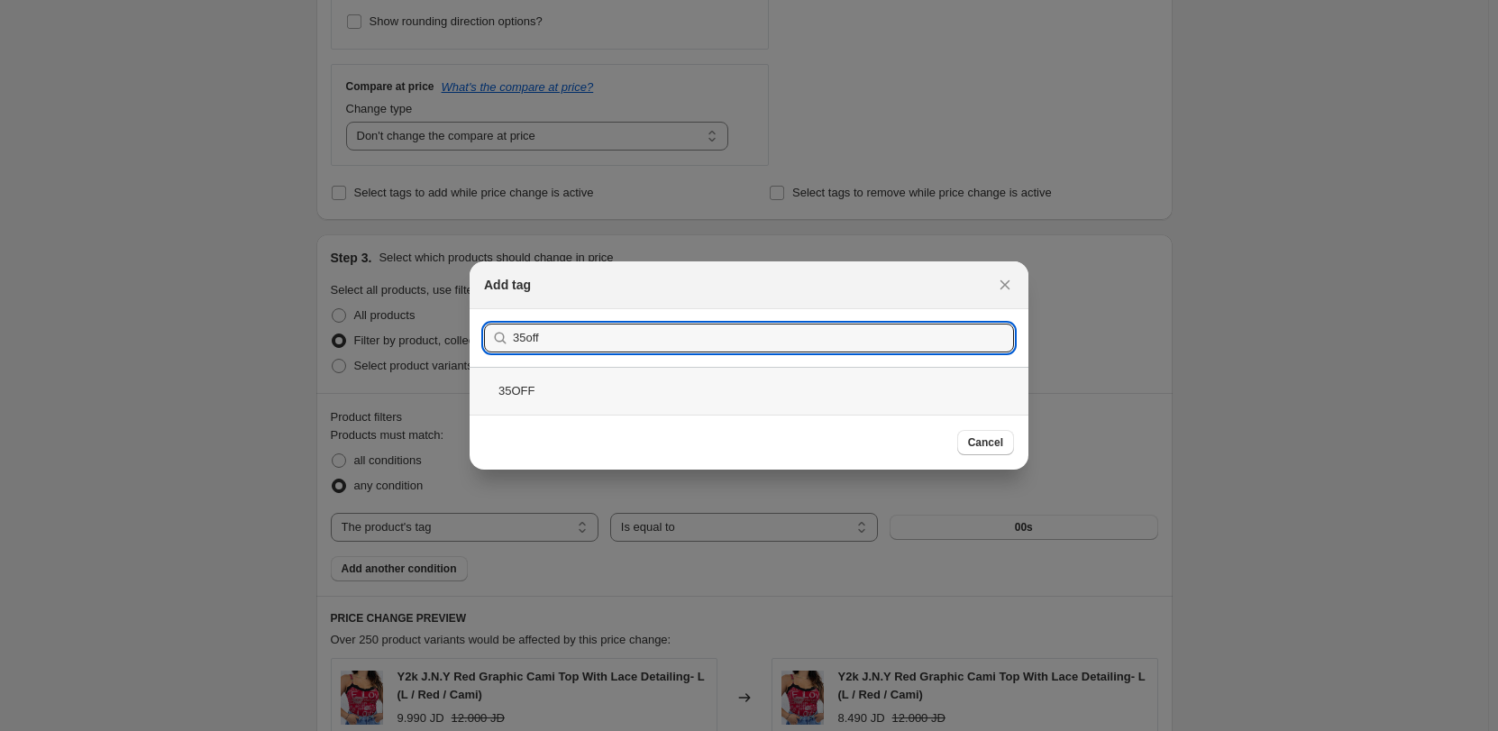
type input "35off"
click at [683, 381] on div "35OFF" at bounding box center [749, 391] width 559 height 48
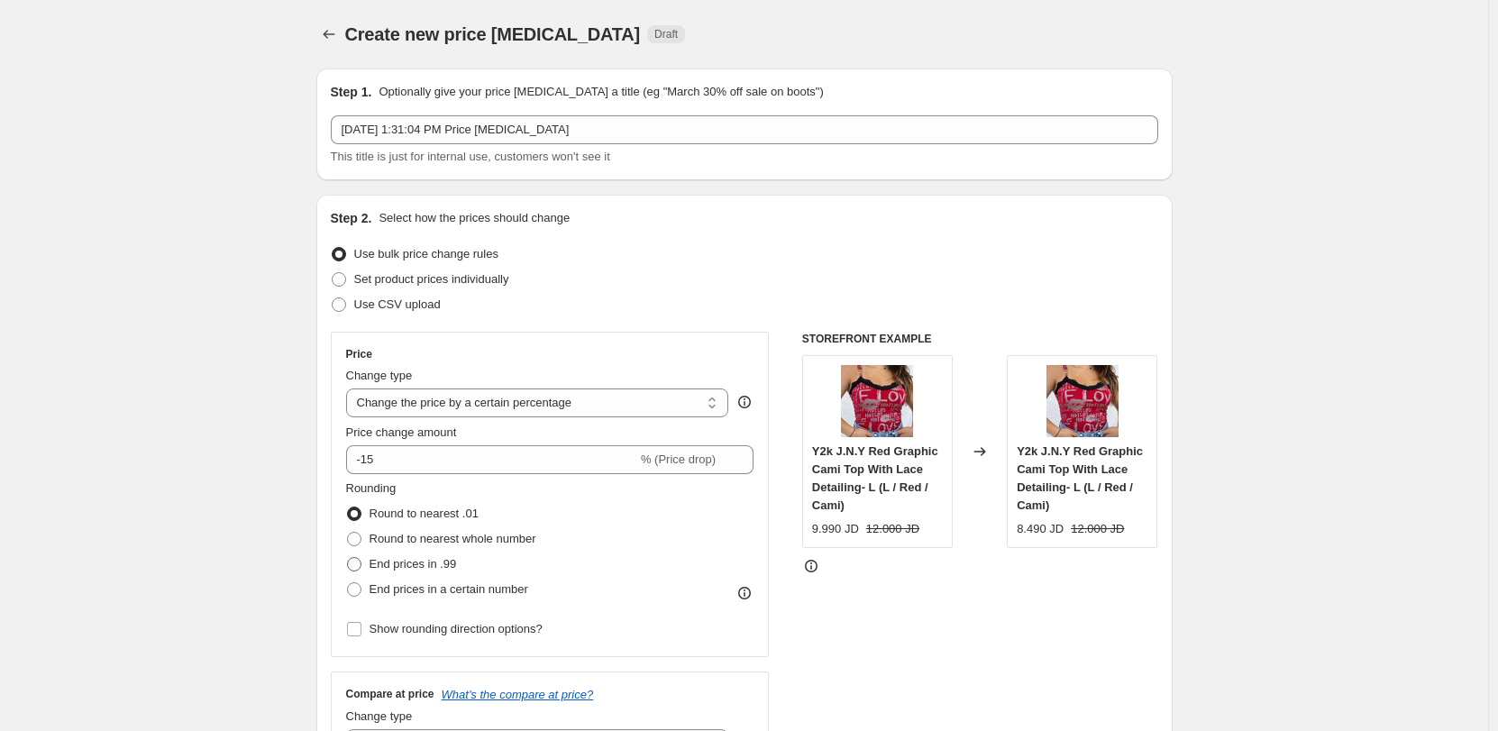
click at [446, 566] on span "End prices in .99" at bounding box center [413, 564] width 87 height 14
click at [348, 558] on input "End prices in .99" at bounding box center [347, 557] width 1 height 1
radio input "true"
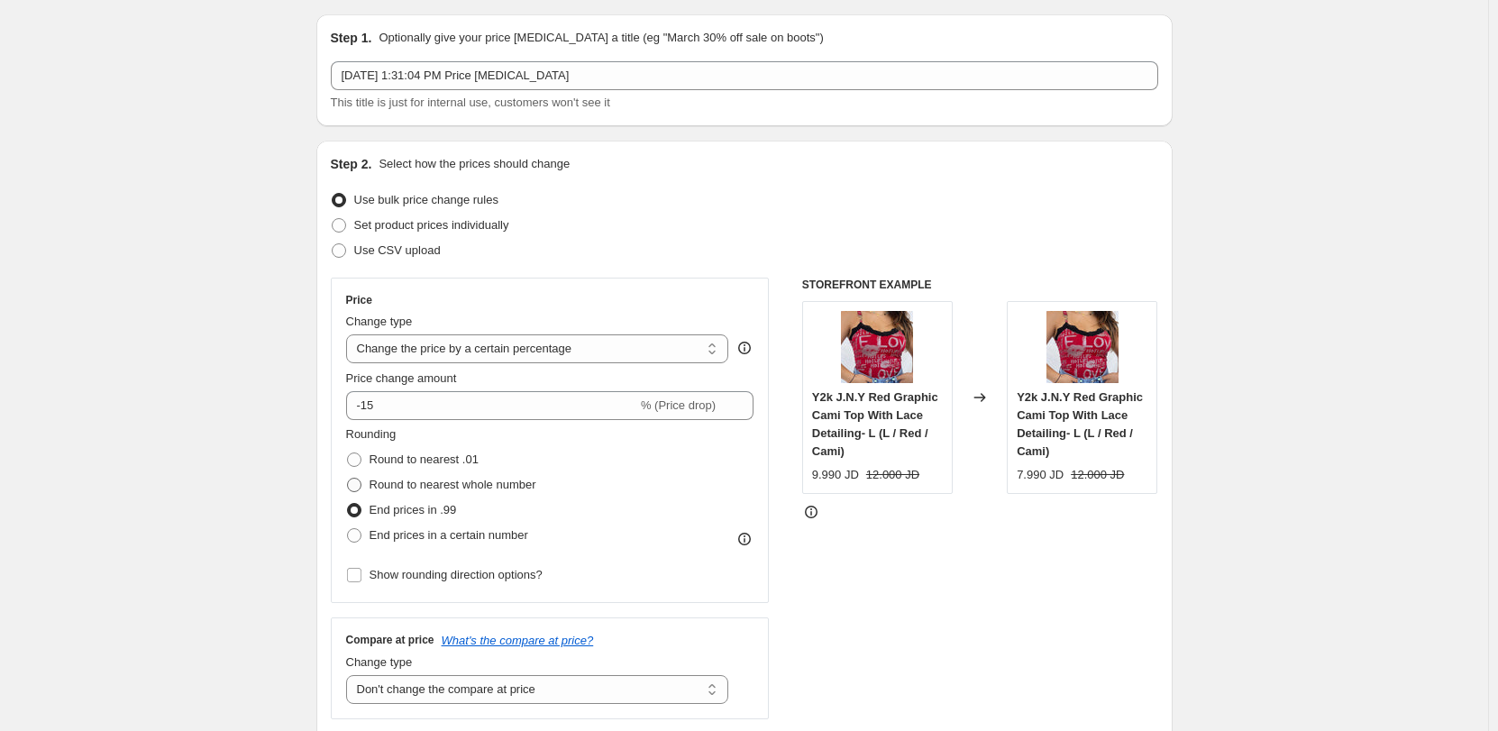
click at [494, 494] on span "Round to nearest whole number" at bounding box center [453, 485] width 167 height 18
click at [348, 479] on input "Round to nearest whole number" at bounding box center [347, 478] width 1 height 1
radio input "true"
click at [465, 518] on div "End prices in .99" at bounding box center [441, 510] width 190 height 25
click at [441, 513] on span "End prices in .99" at bounding box center [413, 510] width 87 height 14
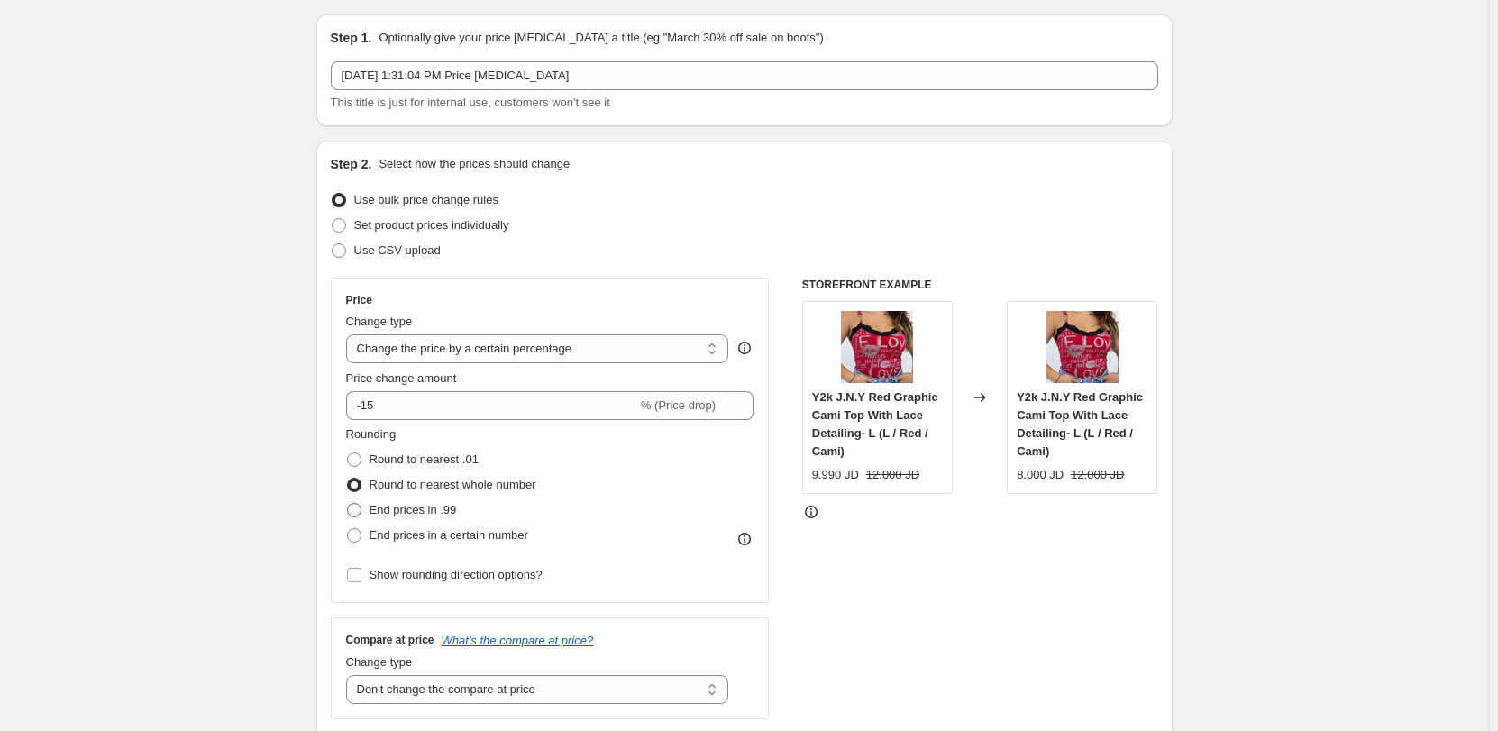
click at [348, 504] on input "End prices in .99" at bounding box center [347, 503] width 1 height 1
radio input "true"
click at [429, 490] on span "Round to nearest whole number" at bounding box center [453, 485] width 167 height 14
click at [348, 479] on input "Round to nearest whole number" at bounding box center [347, 478] width 1 height 1
radio input "true"
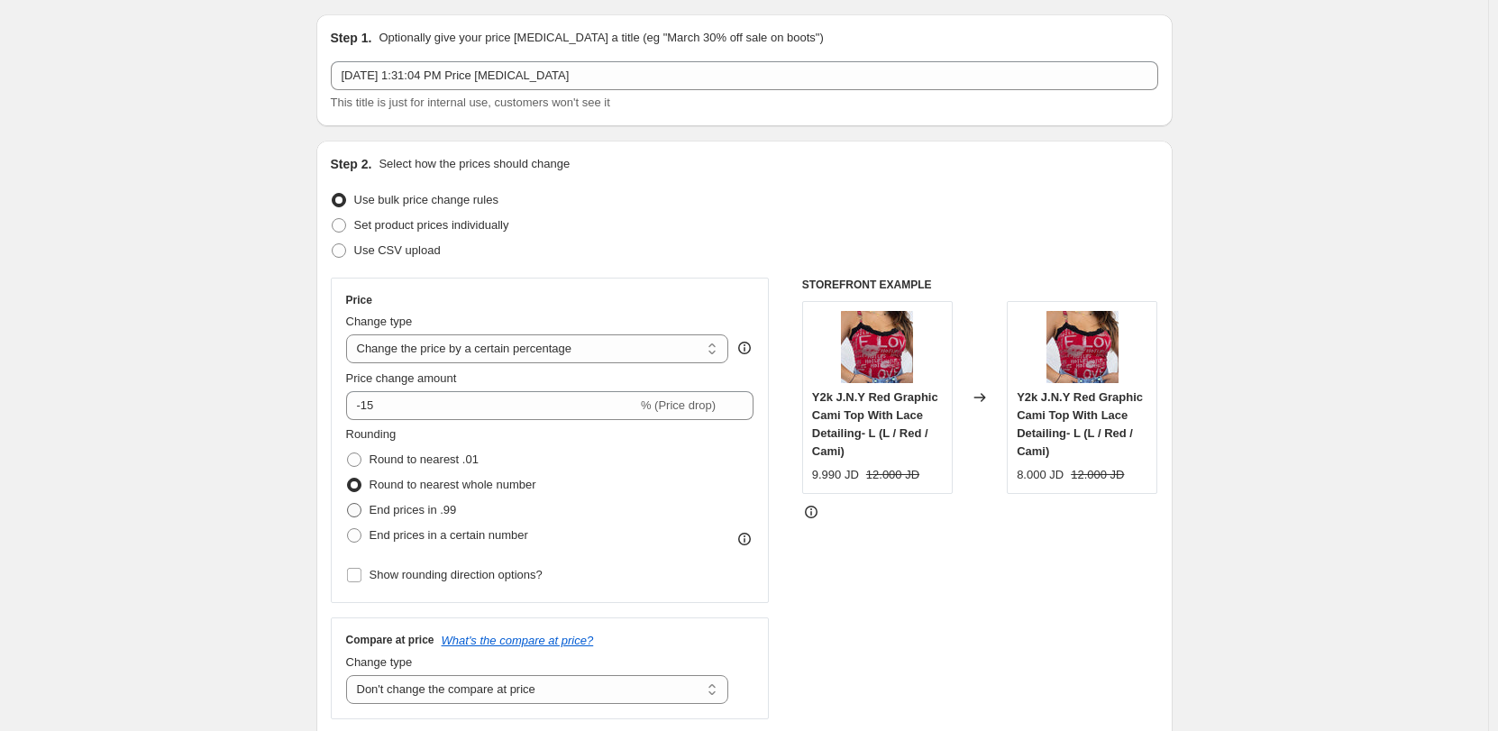
click at [417, 516] on span "End prices in .99" at bounding box center [413, 510] width 87 height 14
click at [348, 504] on input "End prices in .99" at bounding box center [347, 503] width 1 height 1
radio input "true"
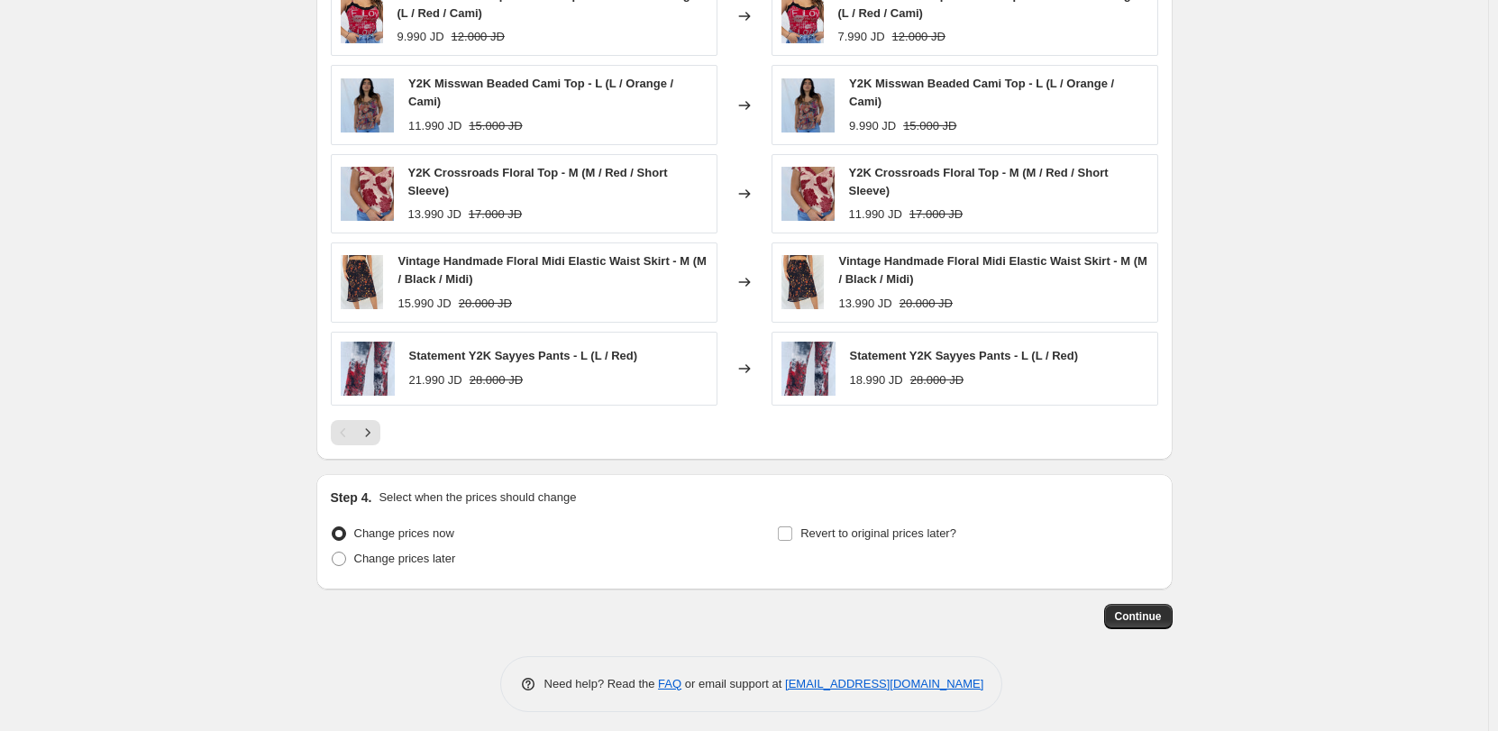
scroll to position [1292, 0]
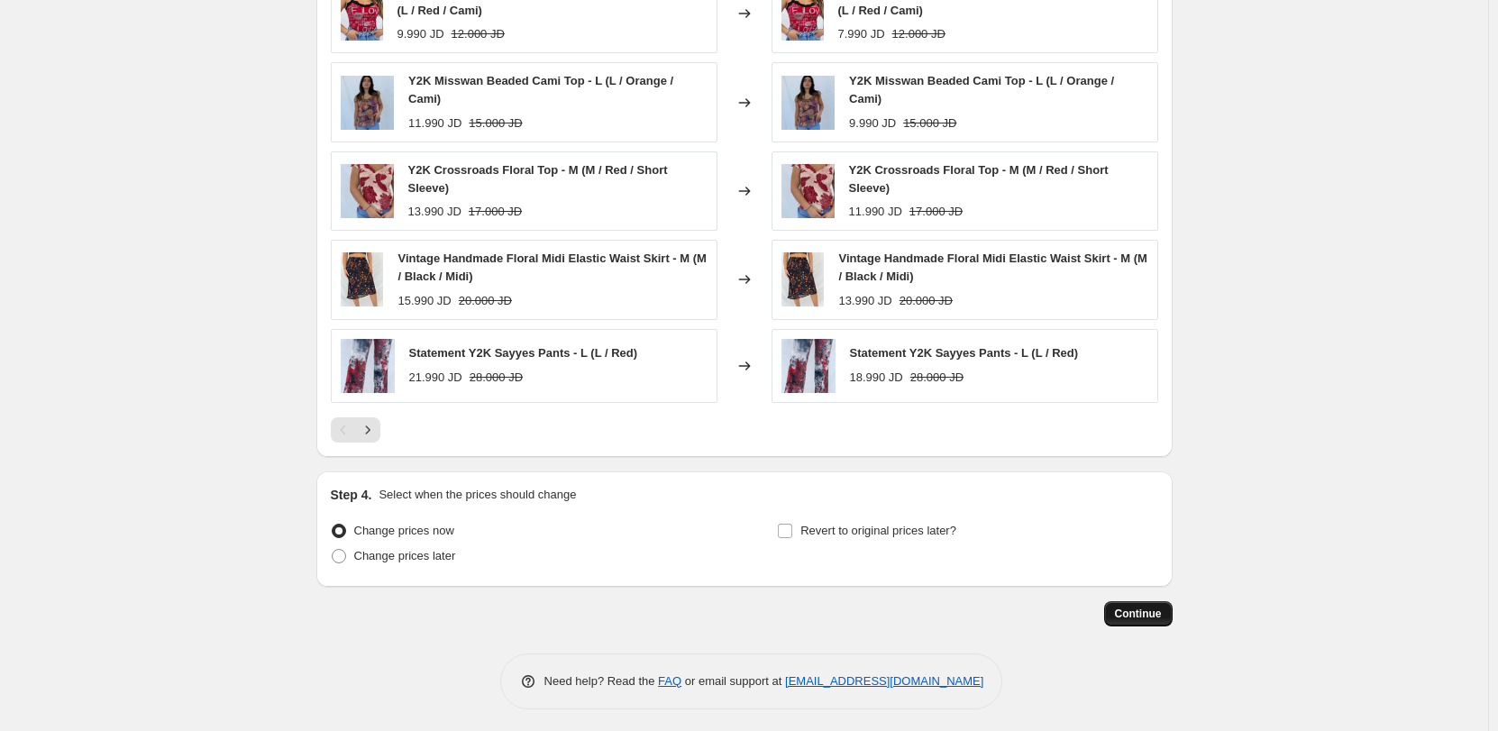
click at [1130, 614] on span "Continue" at bounding box center [1138, 614] width 47 height 14
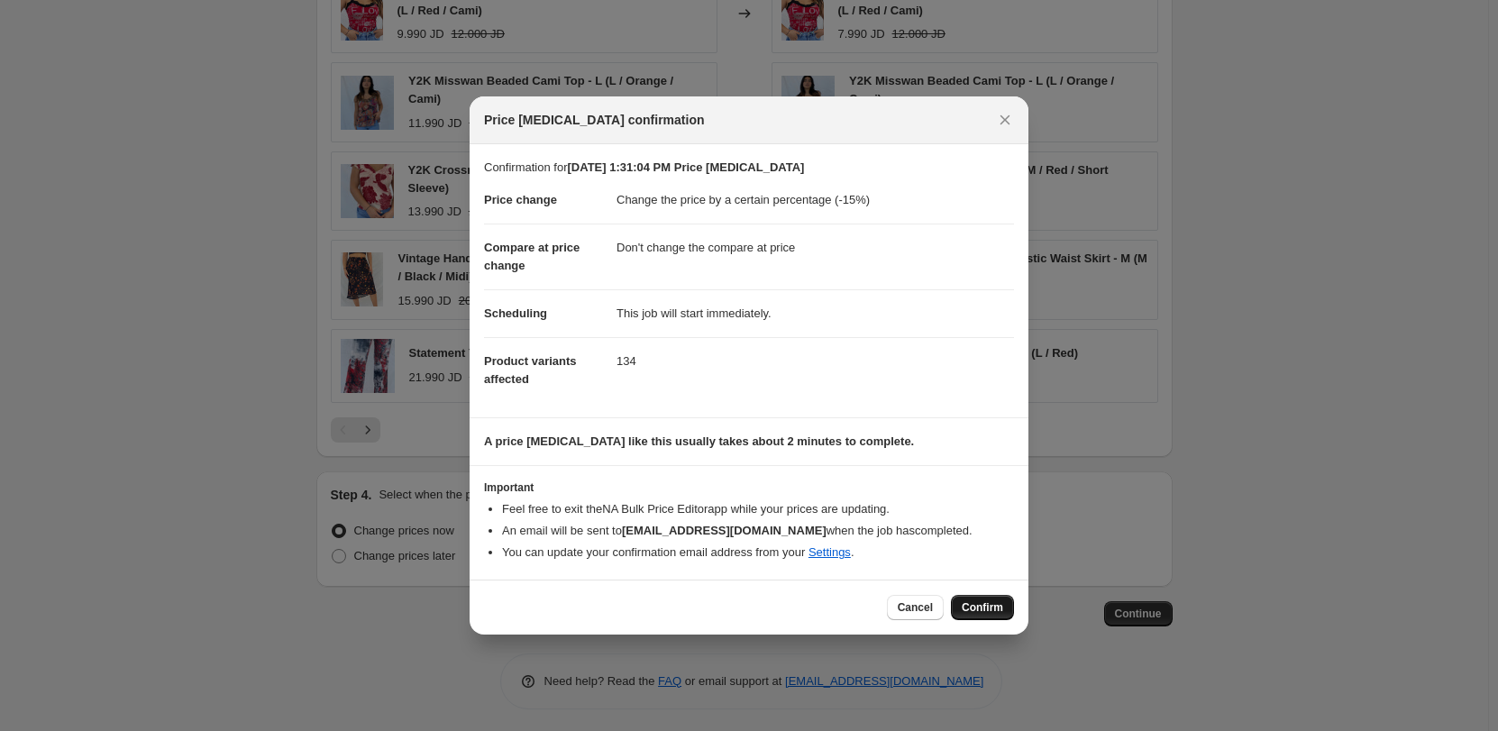
click at [976, 609] on span "Confirm" at bounding box center [982, 607] width 41 height 14
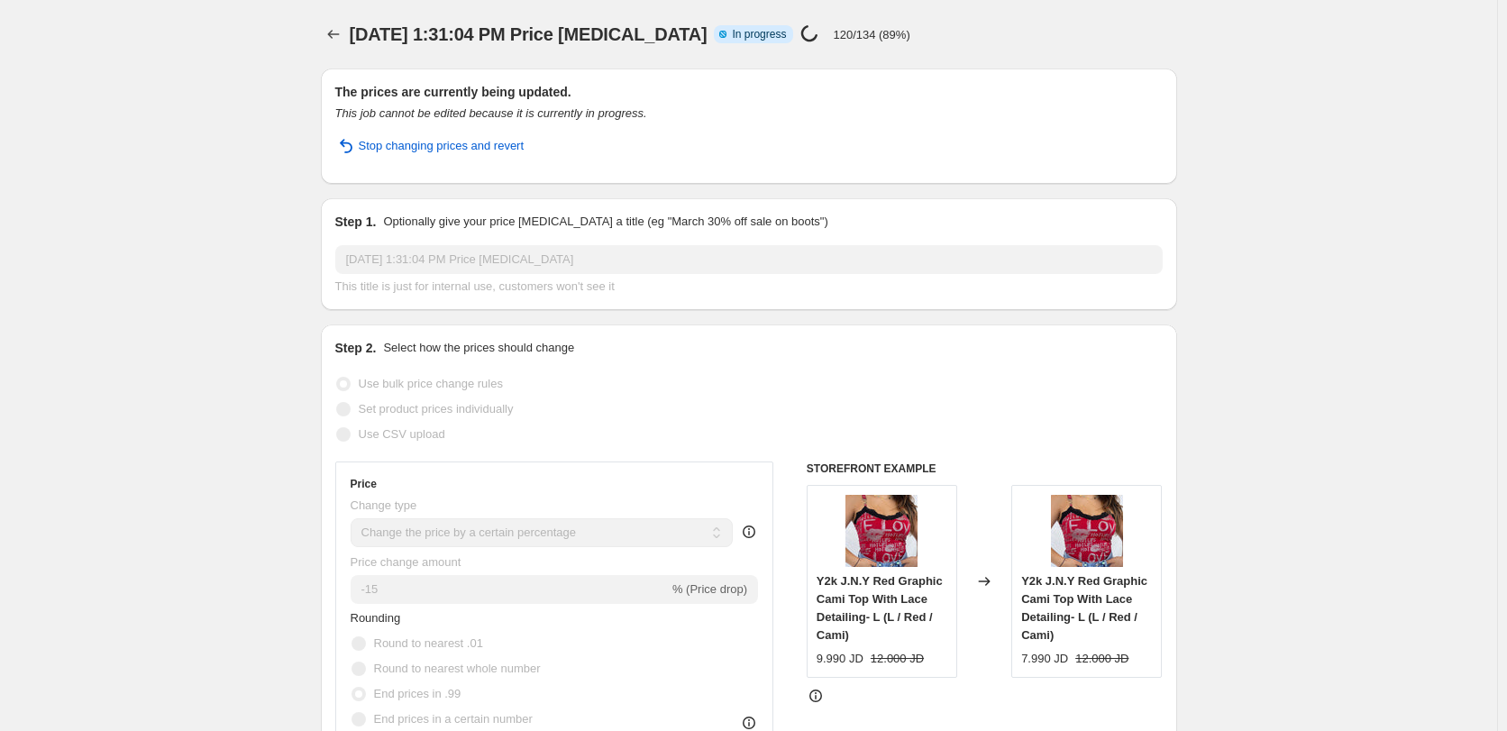
select select "percentage"
select select "no_change"
select select "tag"
